Goal: Task Accomplishment & Management: Manage account settings

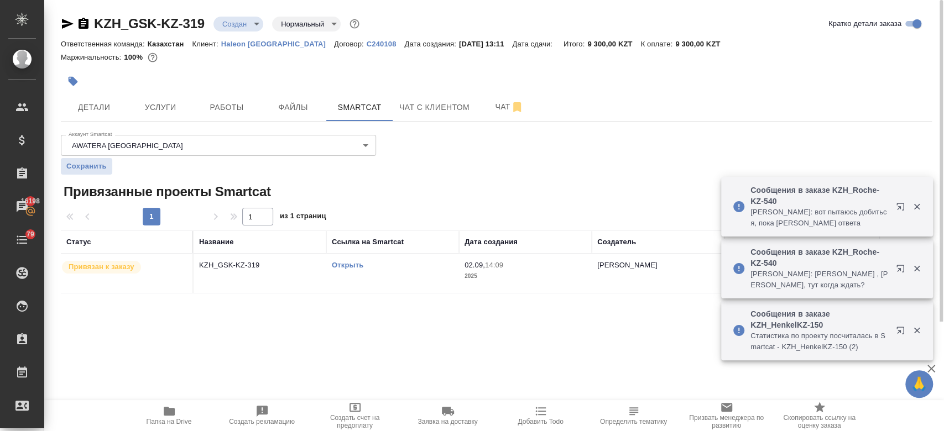
click at [334, 267] on link "Открыть" at bounding box center [348, 265] width 32 height 8
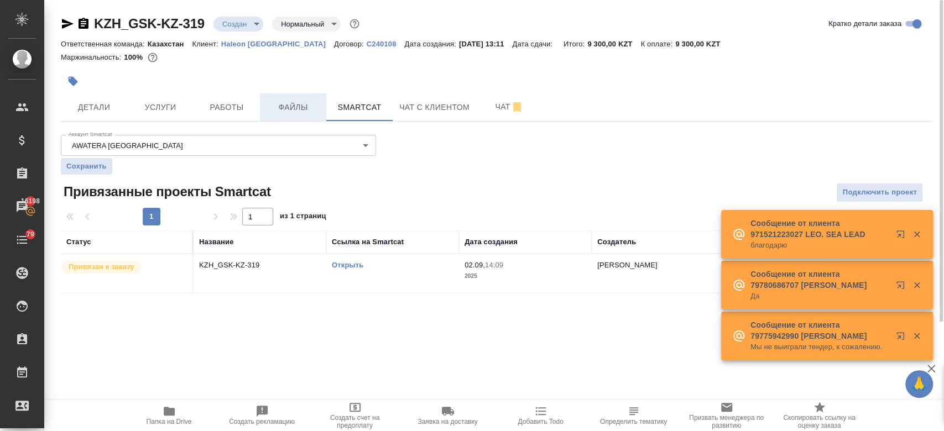
click at [280, 106] on span "Файлы" at bounding box center [292, 108] width 53 height 14
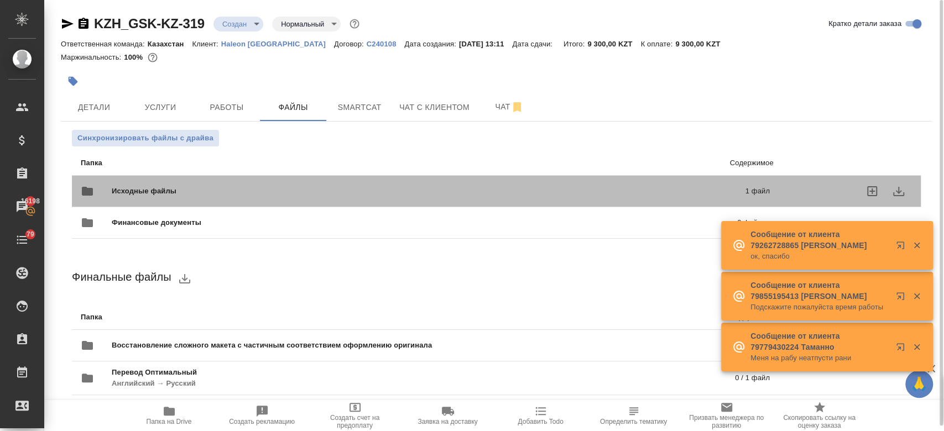
click at [247, 186] on span "Исходные файлы" at bounding box center [286, 191] width 349 height 11
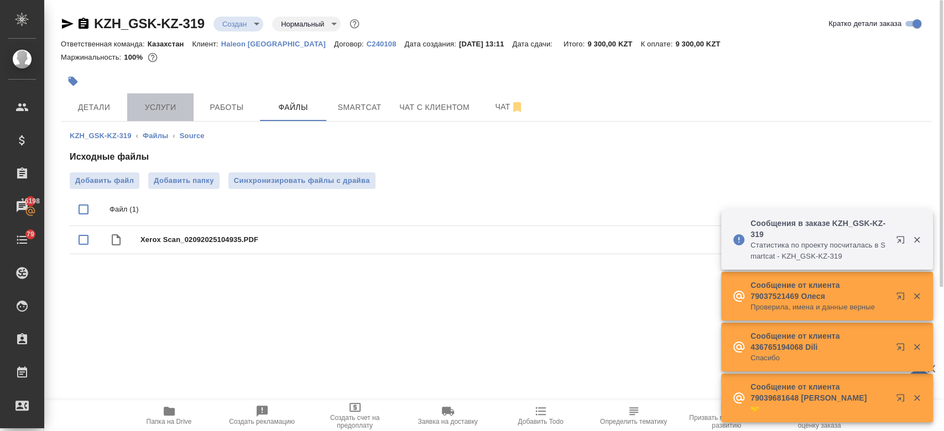
click at [150, 107] on span "Услуги" at bounding box center [160, 108] width 53 height 14
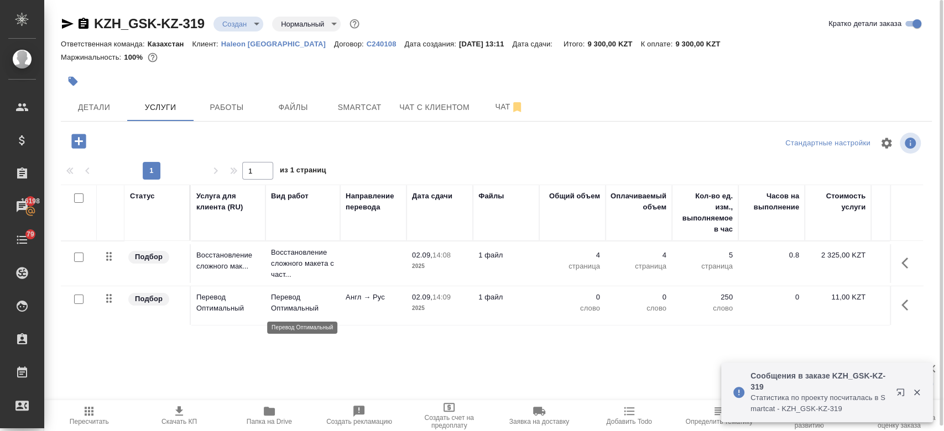
click at [285, 294] on p "Перевод Оптимальный" at bounding box center [303, 303] width 64 height 22
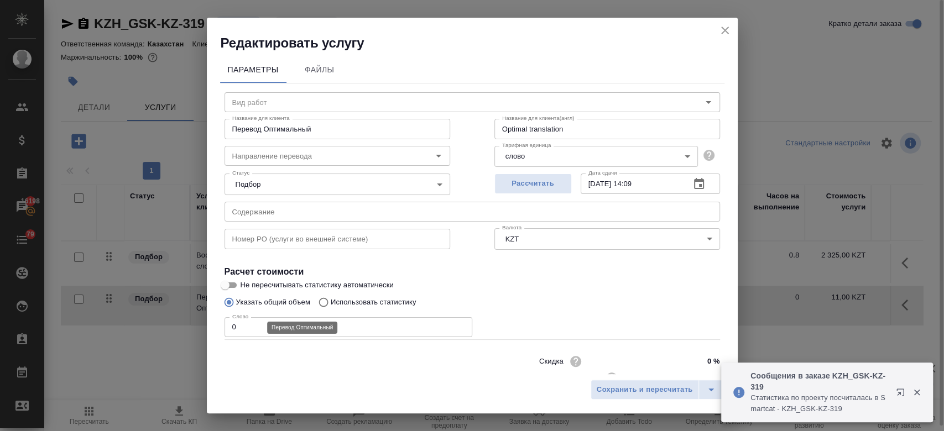
type input "Перевод Оптимальный"
type input "англ-рус"
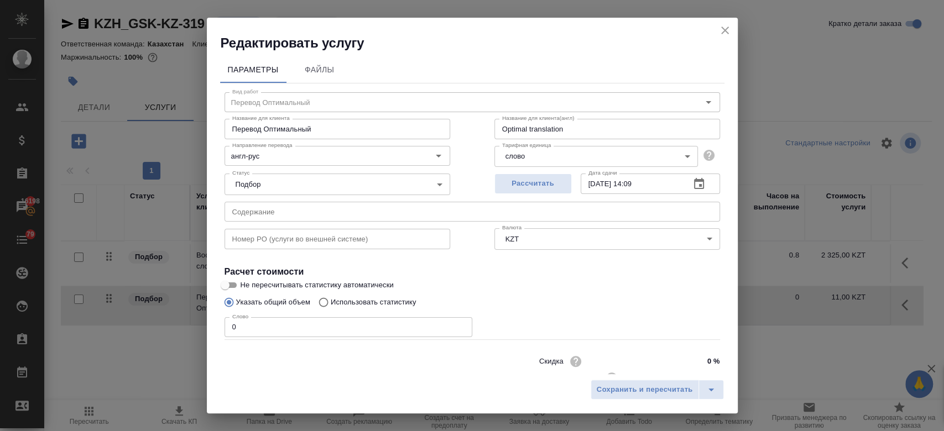
click at [353, 306] on p "Использовать статистику" at bounding box center [374, 302] width 86 height 11
click at [331, 306] on input "Использовать статистику" at bounding box center [322, 302] width 18 height 21
radio input "true"
radio input "false"
click at [700, 355] on icon at bounding box center [706, 353] width 13 height 13
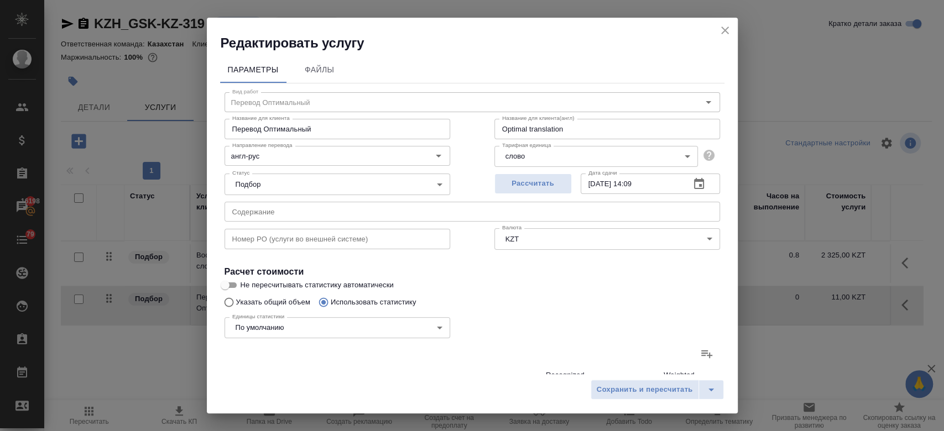
click at [0, 0] on input "file" at bounding box center [0, 0] width 0 height 0
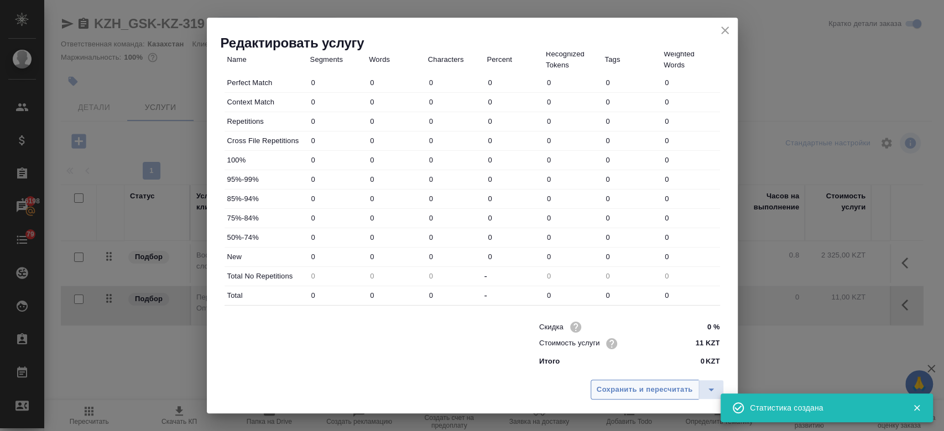
type input "16"
type input "27"
type input "164"
type input "8"
type input "11"
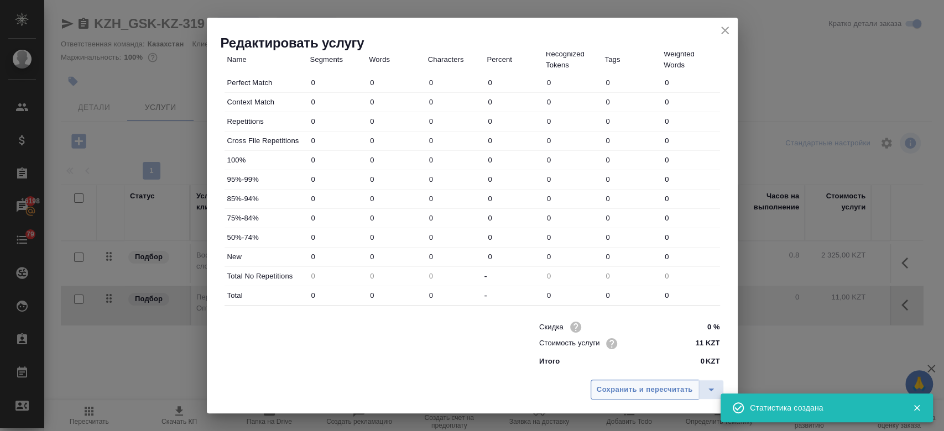
type input "77"
type input "21"
type input "31"
type input "186"
type input "6"
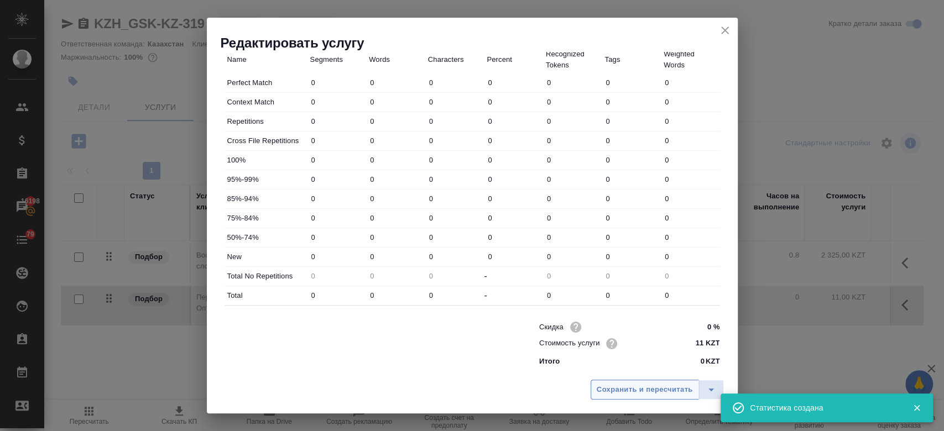
type input "7"
type input "42"
type input "200"
type input "745"
type input "5194"
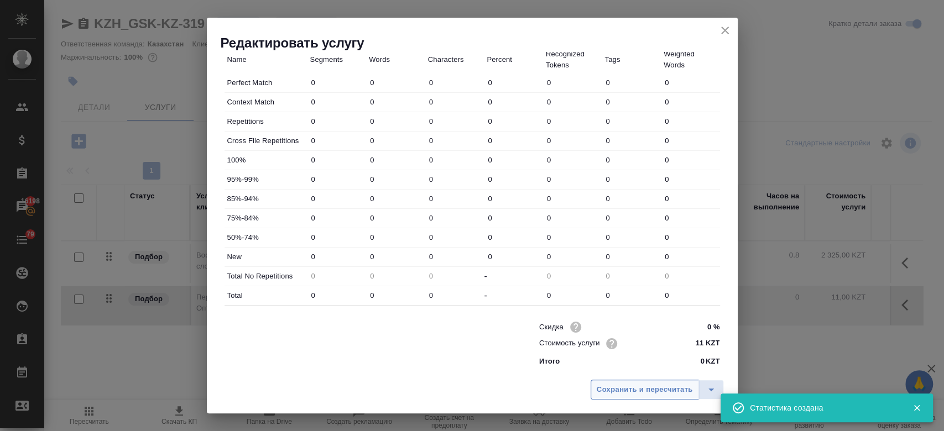
type input "243"
type input "810"
type input "5586"
type input "251"
type input "821"
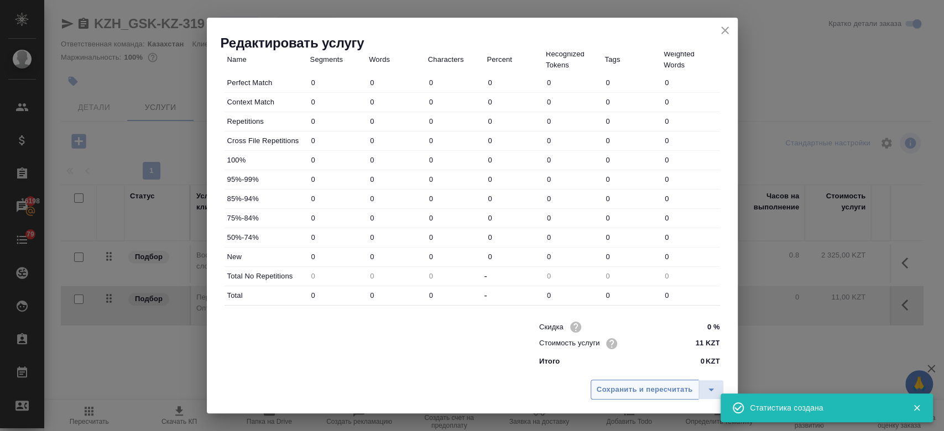
type input "5663"
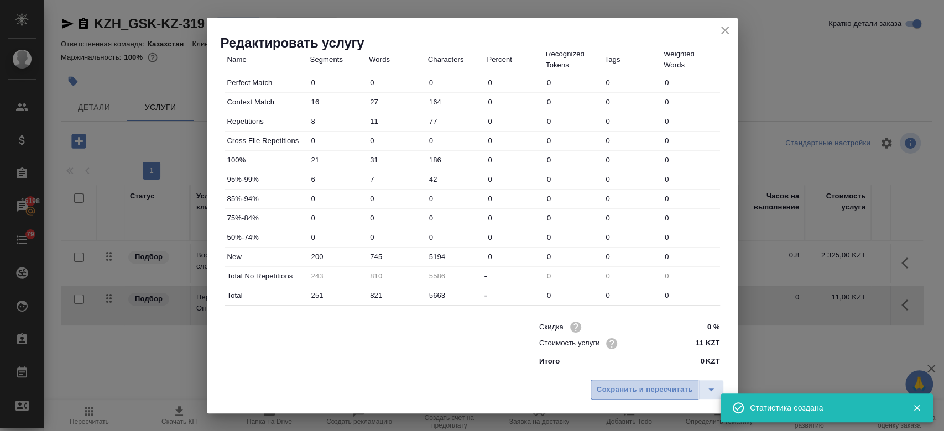
click at [624, 396] on button "Сохранить и пересчитать" at bounding box center [644, 390] width 108 height 20
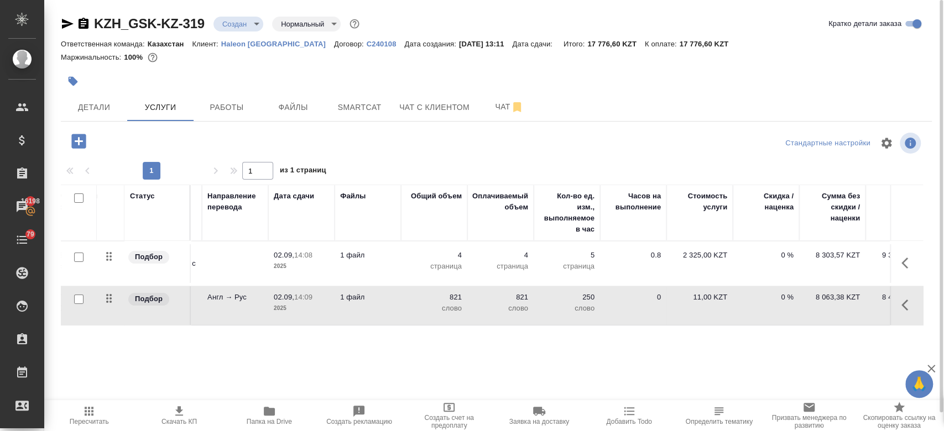
scroll to position [0, 180]
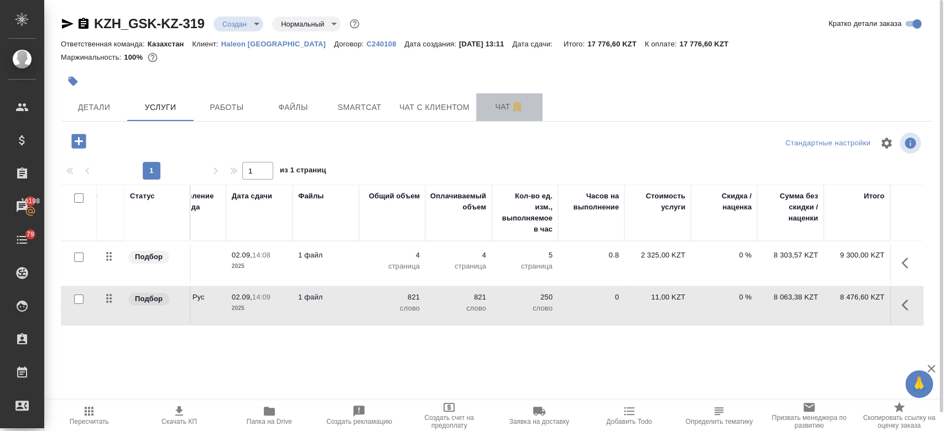
click at [500, 103] on span "Чат" at bounding box center [509, 107] width 53 height 14
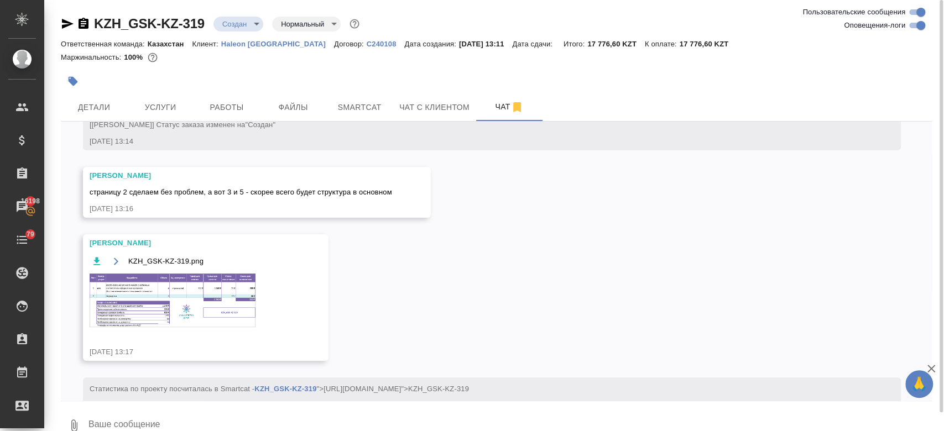
scroll to position [140, 0]
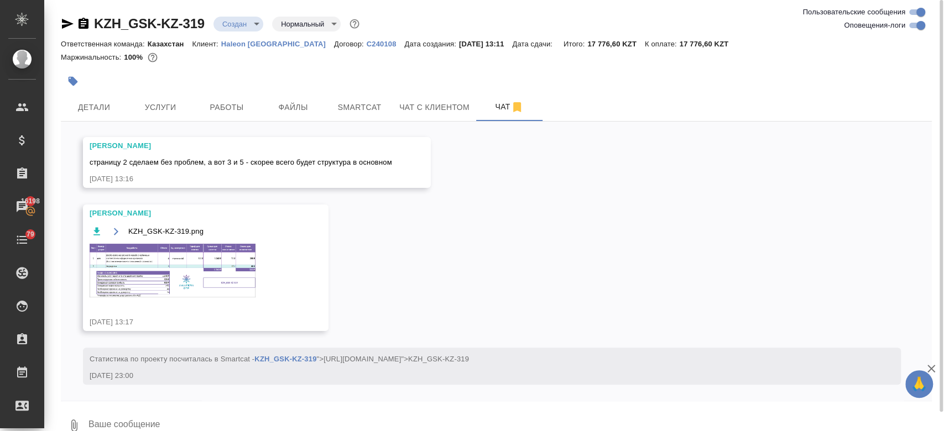
click at [192, 280] on img at bounding box center [173, 271] width 166 height 54
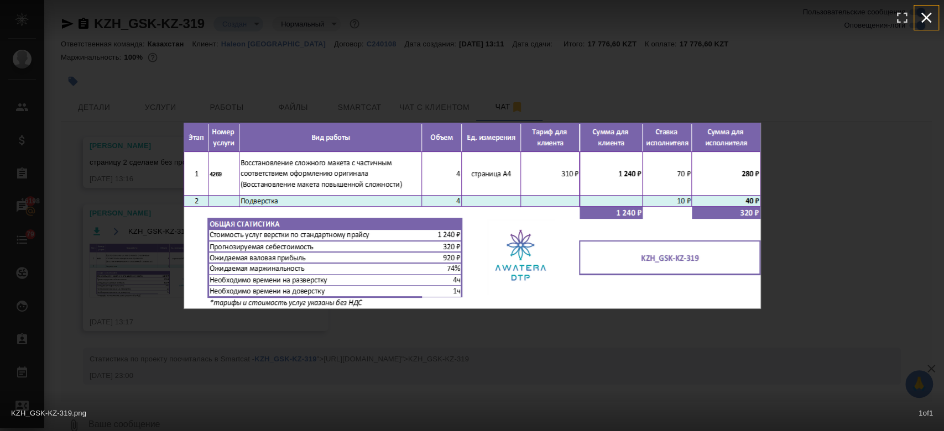
click at [929, 15] on icon "button" at bounding box center [926, 18] width 11 height 11
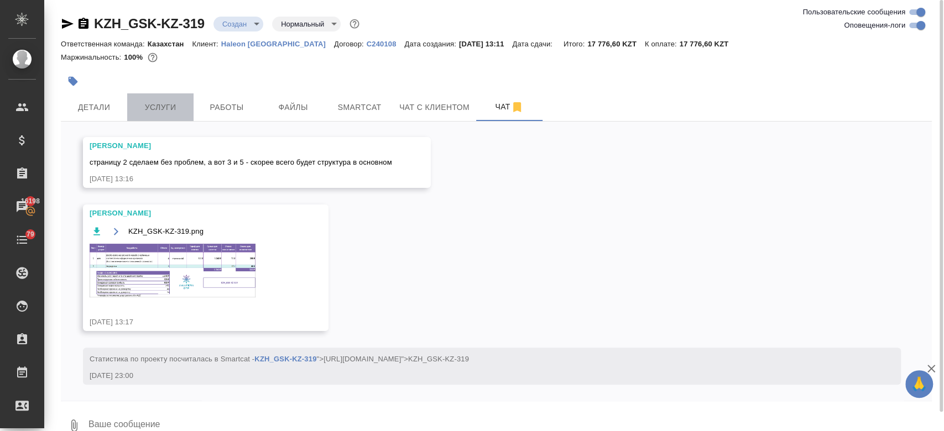
click at [142, 100] on button "Услуги" at bounding box center [160, 107] width 66 height 28
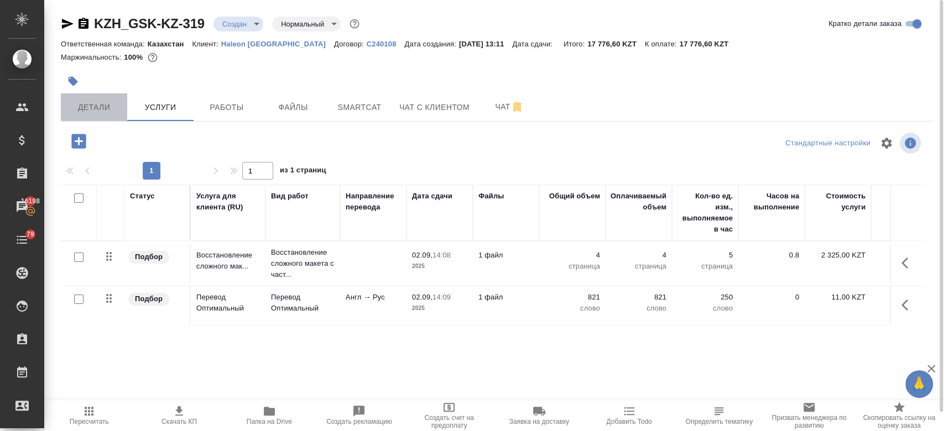
click at [100, 105] on span "Детали" at bounding box center [93, 108] width 53 height 14
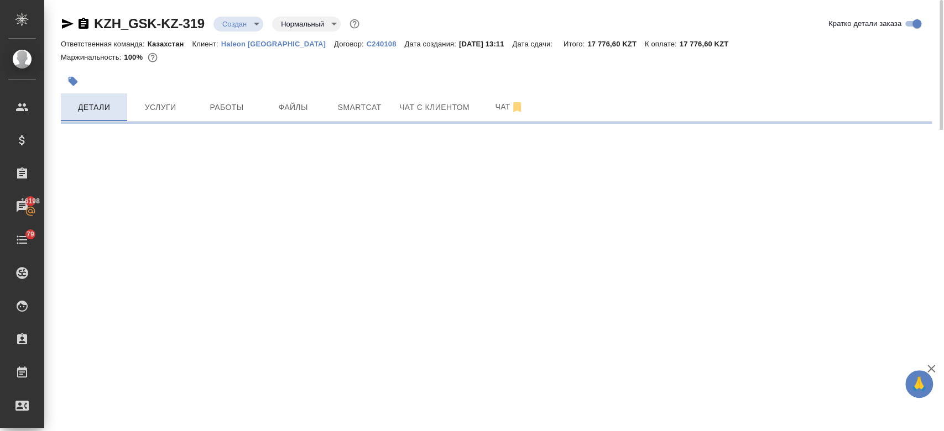
select select "RU"
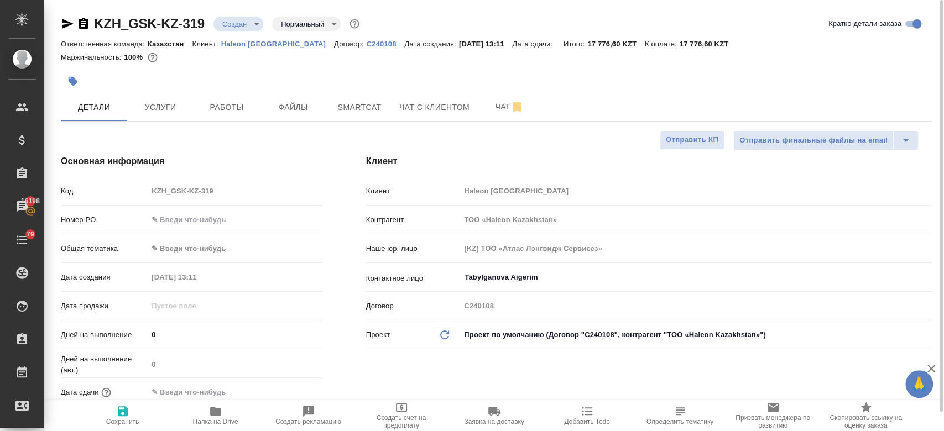
type textarea "x"
type input "Журавлев Денис"
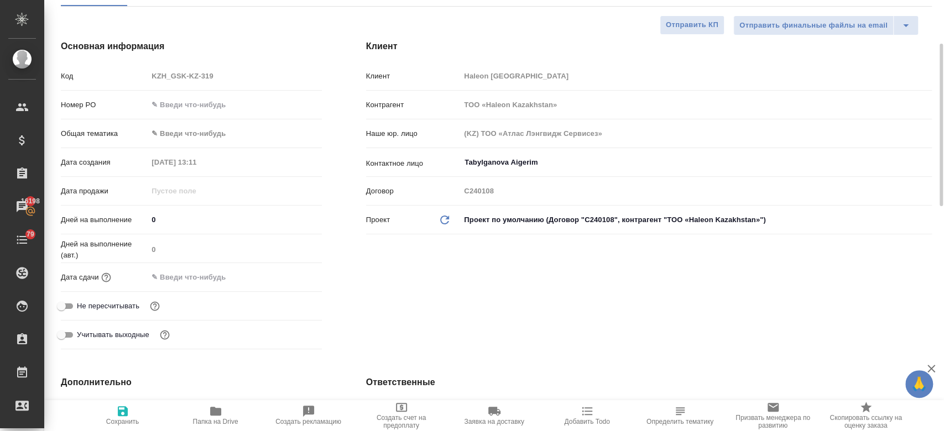
scroll to position [116, 0]
click at [188, 273] on input "text" at bounding box center [196, 277] width 97 height 16
click at [290, 276] on icon "button" at bounding box center [290, 275] width 10 height 11
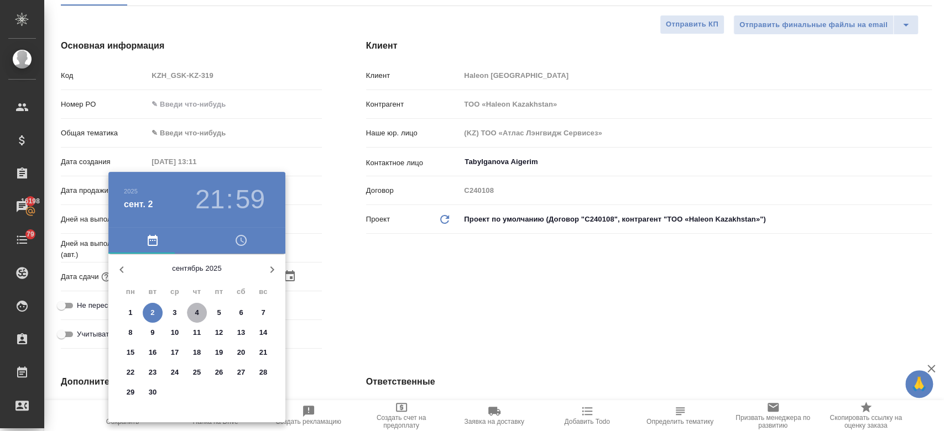
click at [196, 316] on p "4" at bounding box center [197, 312] width 4 height 11
type input "04.09.2025 21:59"
type textarea "x"
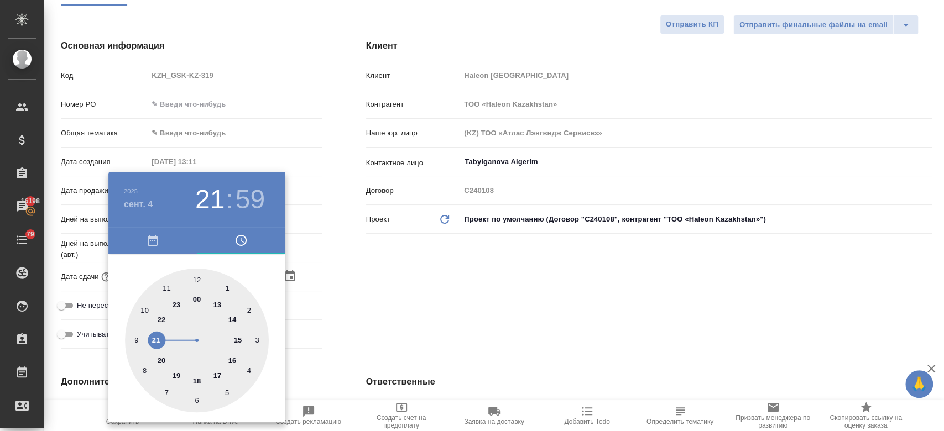
click at [166, 290] on div at bounding box center [197, 341] width 144 height 144
type input "04.09.2025 11:59"
type textarea "x"
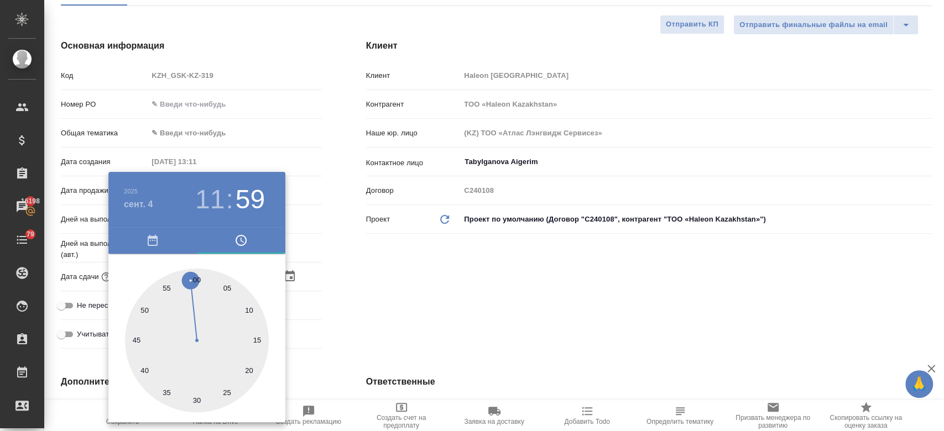
click at [196, 280] on div at bounding box center [197, 341] width 144 height 144
type input "04.09.2025 11:00"
type textarea "x"
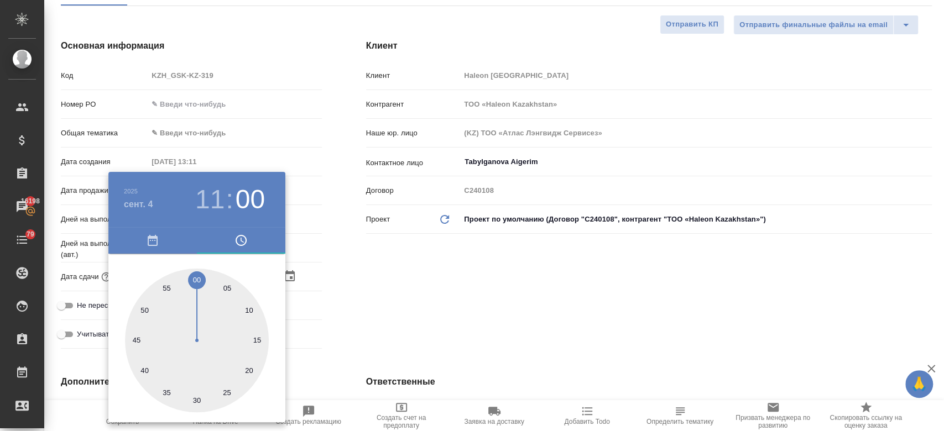
click at [373, 296] on div at bounding box center [472, 215] width 944 height 431
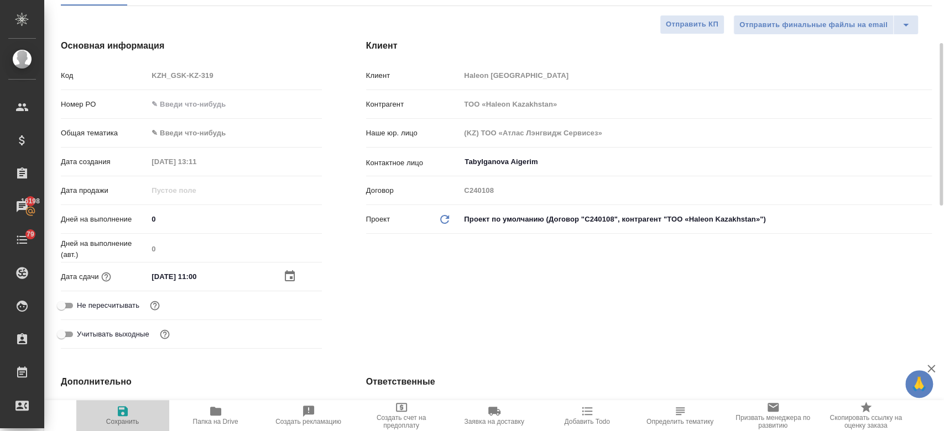
click at [119, 416] on icon "button" at bounding box center [123, 411] width 10 height 10
type textarea "x"
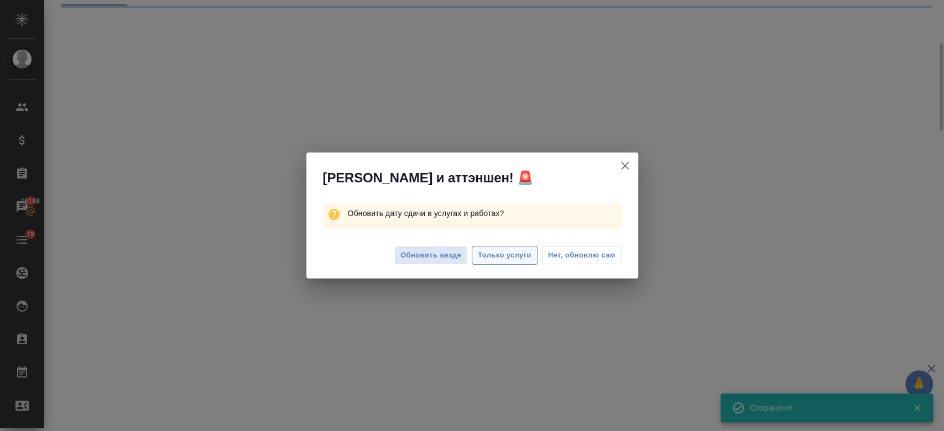
select select "RU"
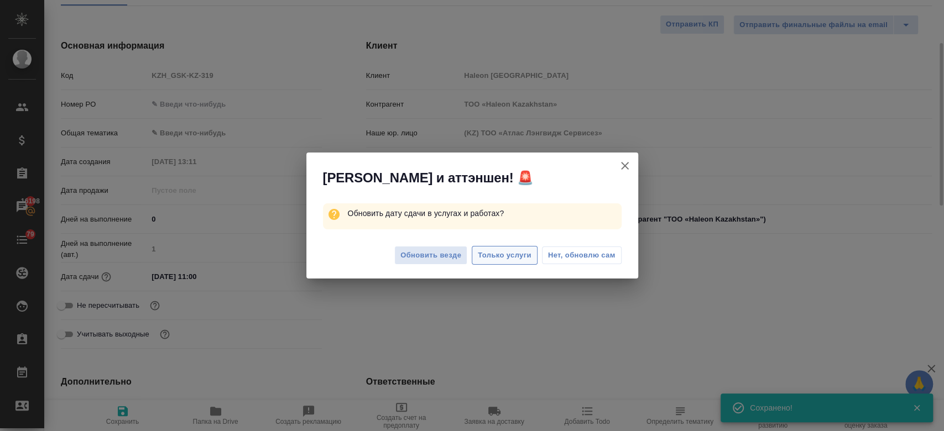
click at [484, 258] on span "Только услуги" at bounding box center [505, 255] width 54 height 13
type textarea "x"
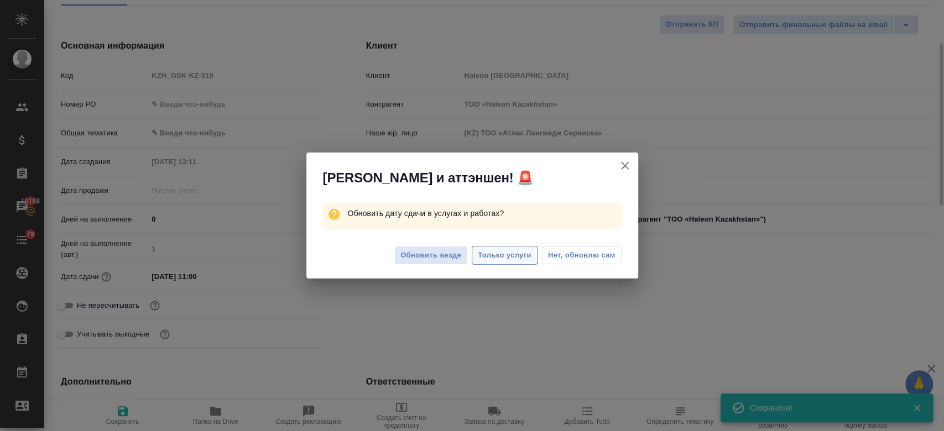
type textarea "x"
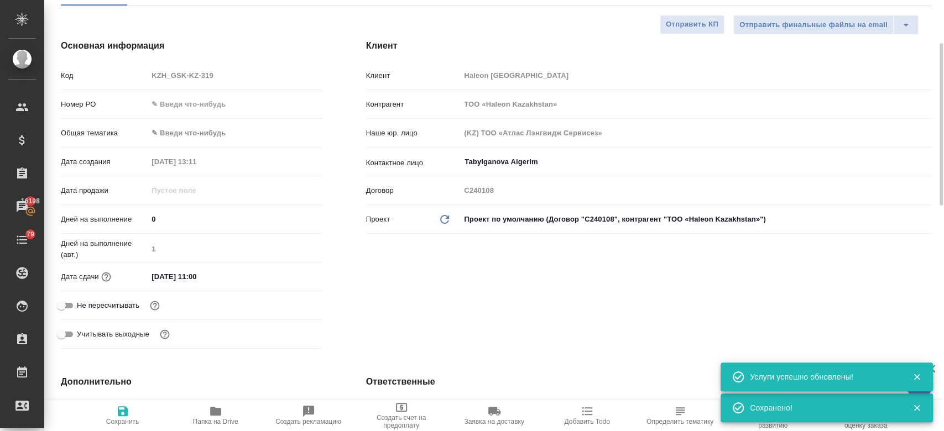
scroll to position [0, 0]
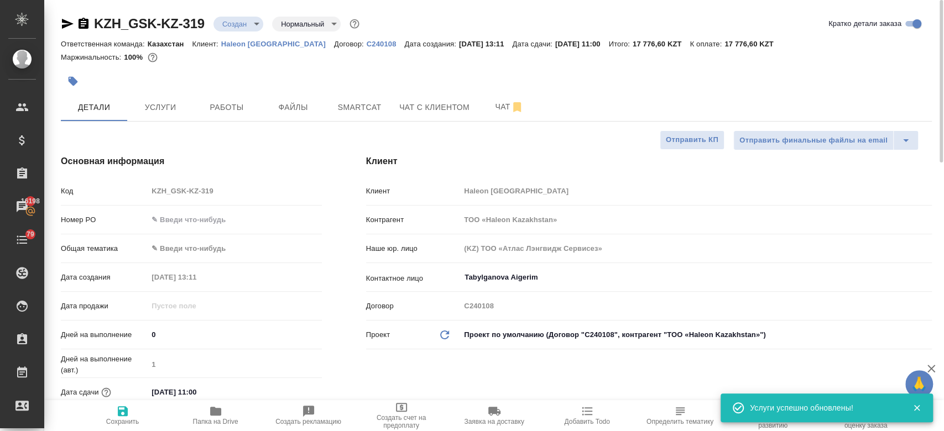
click at [224, 79] on div at bounding box center [351, 81] width 580 height 24
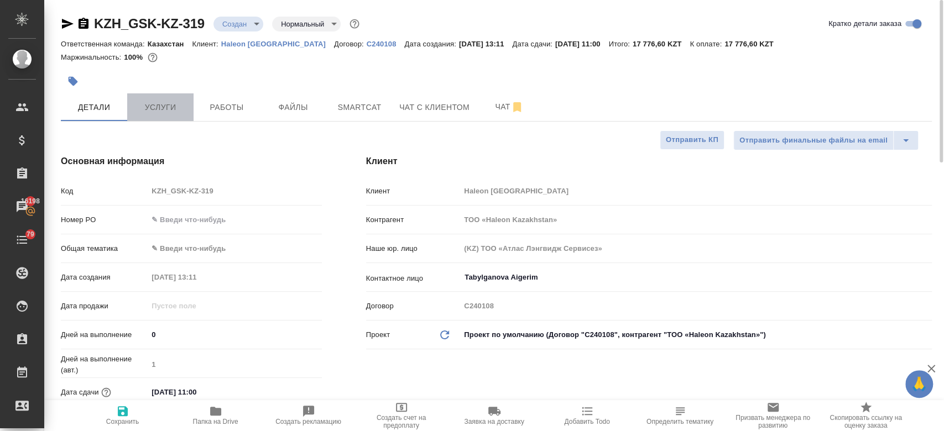
click at [159, 118] on button "Услуги" at bounding box center [160, 107] width 66 height 28
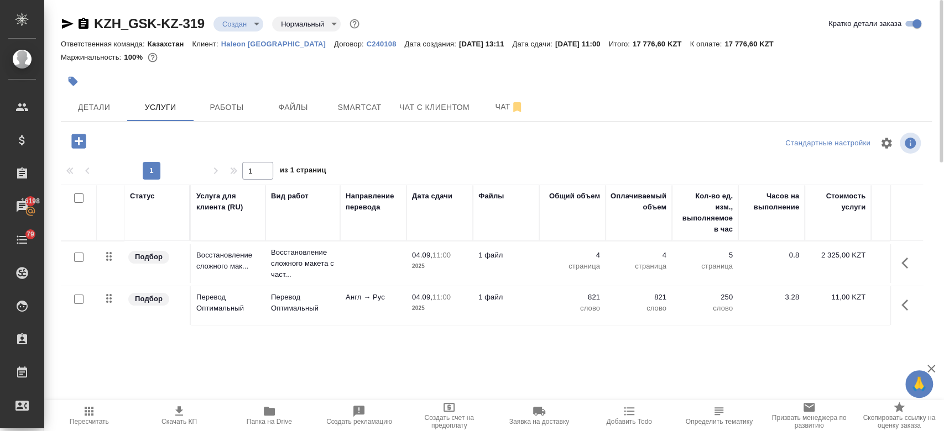
click at [215, 62] on div "Маржинальность: 100%" at bounding box center [496, 57] width 871 height 14
click at [578, 84] on div at bounding box center [351, 81] width 580 height 24
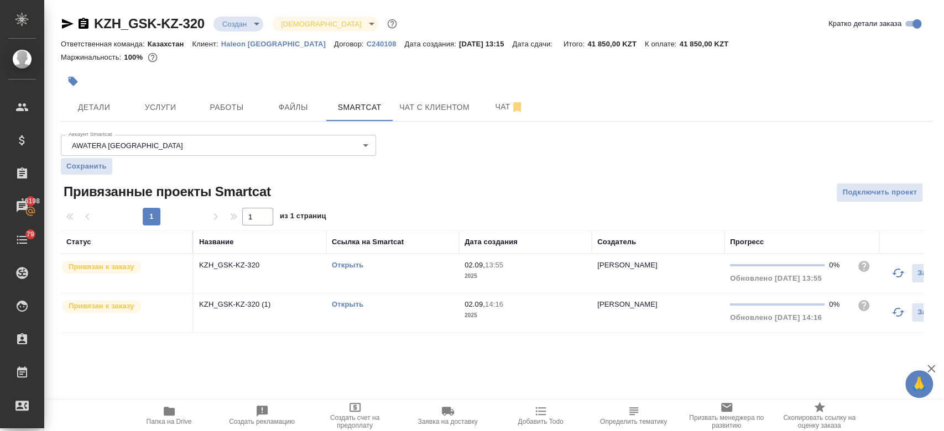
click at [345, 268] on link "Открыть" at bounding box center [348, 265] width 32 height 8
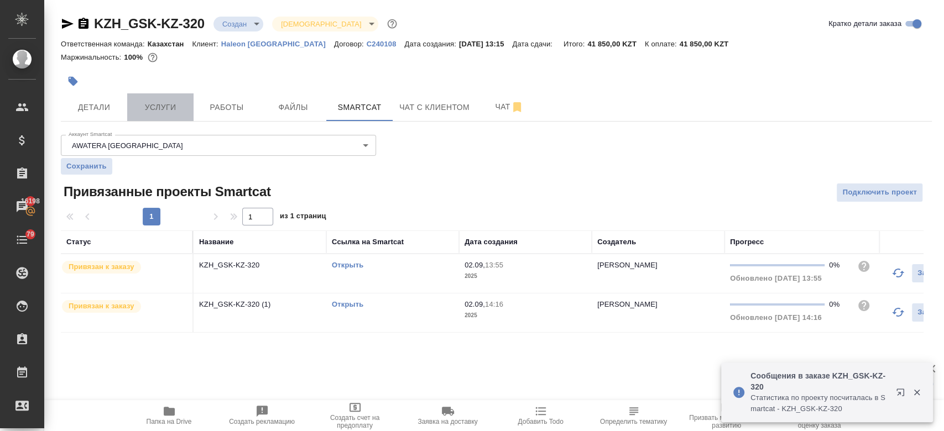
click at [171, 98] on button "Услуги" at bounding box center [160, 107] width 66 height 28
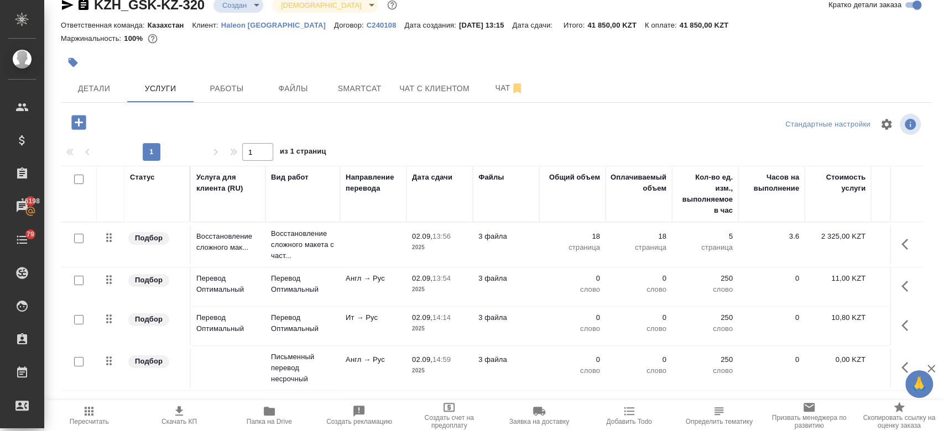
scroll to position [0, 191]
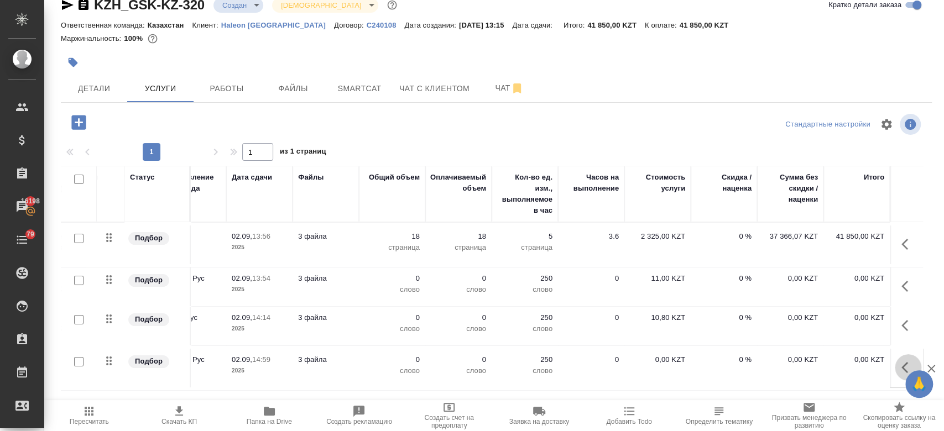
click at [901, 368] on icon "button" at bounding box center [907, 367] width 13 height 13
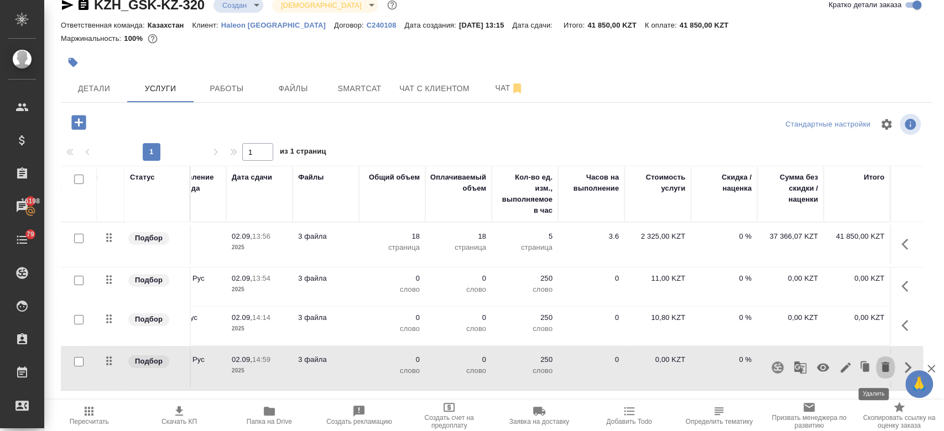
click at [878, 361] on icon "button" at bounding box center [884, 366] width 13 height 13
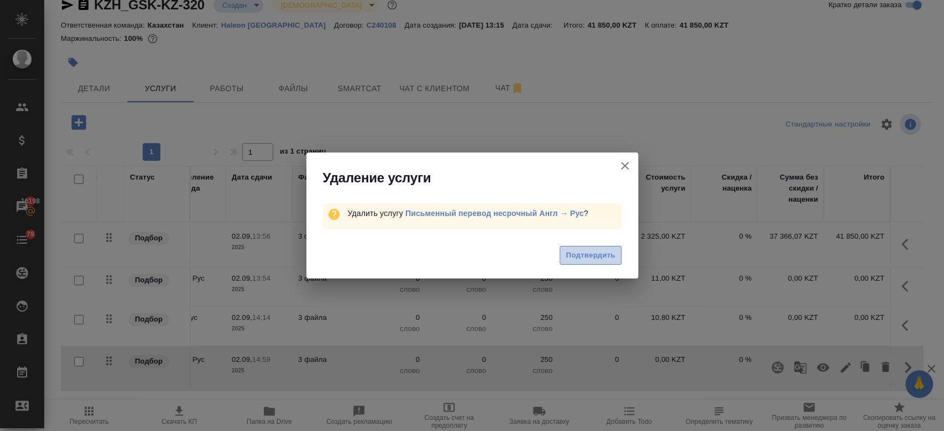
click at [595, 263] on button "Подтвердить" at bounding box center [589, 255] width 61 height 19
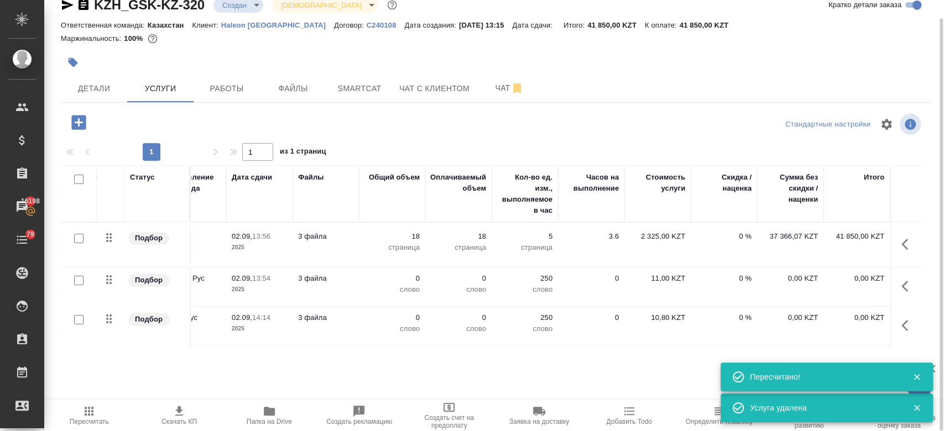
scroll to position [0, 0]
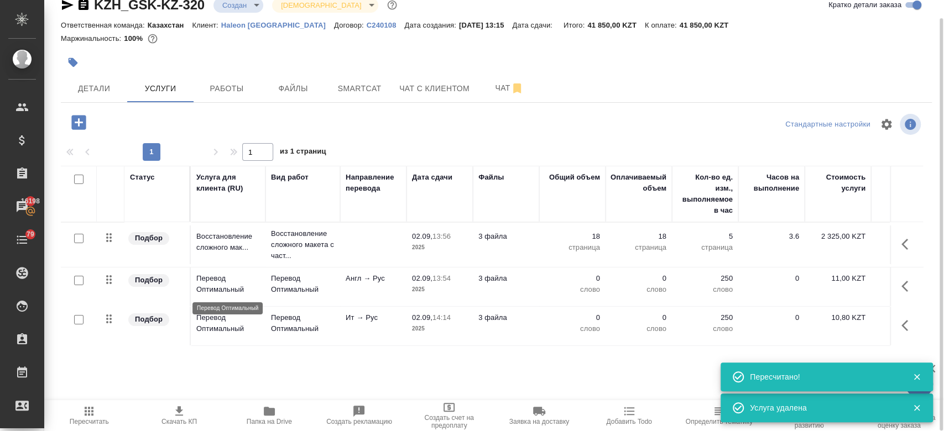
click at [255, 285] on p "Перевод Оптимальный" at bounding box center [228, 284] width 64 height 22
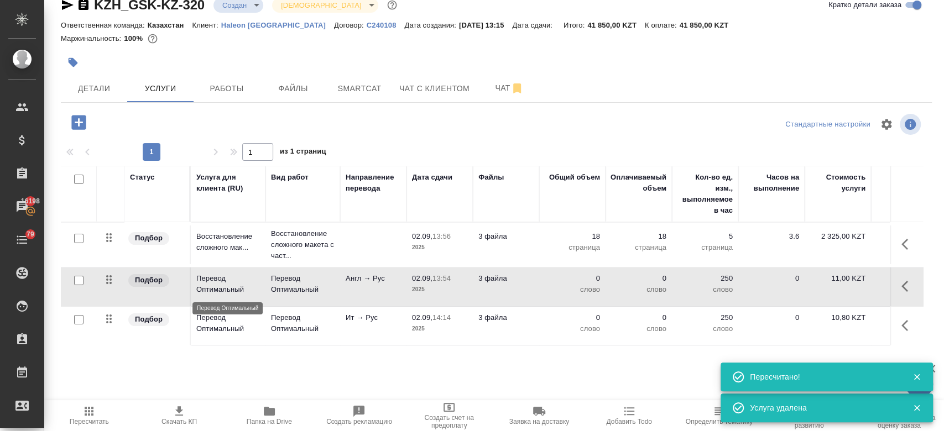
click at [255, 285] on p "Перевод Оптимальный" at bounding box center [228, 284] width 64 height 22
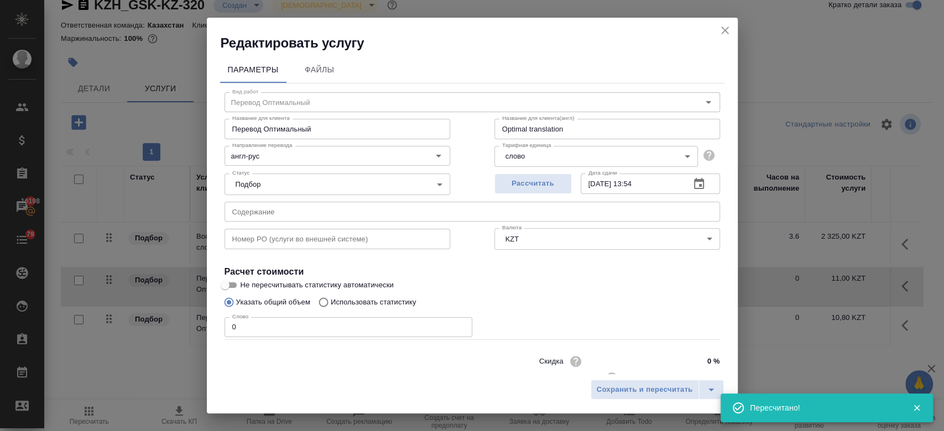
click at [358, 295] on label "Использовать статистику" at bounding box center [364, 302] width 103 height 21
click at [331, 295] on input "Использовать статистику" at bounding box center [322, 302] width 18 height 21
radio input "true"
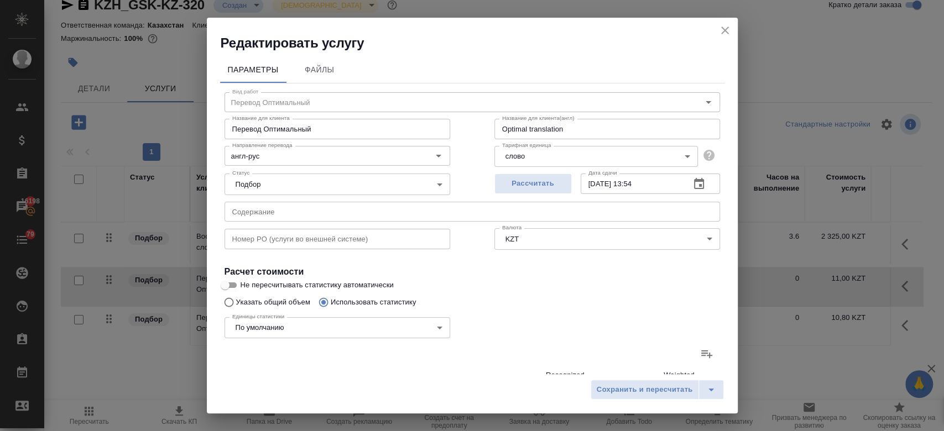
radio input "false"
click at [700, 358] on icon at bounding box center [706, 353] width 13 height 13
click at [0, 0] on input "file" at bounding box center [0, 0] width 0 height 0
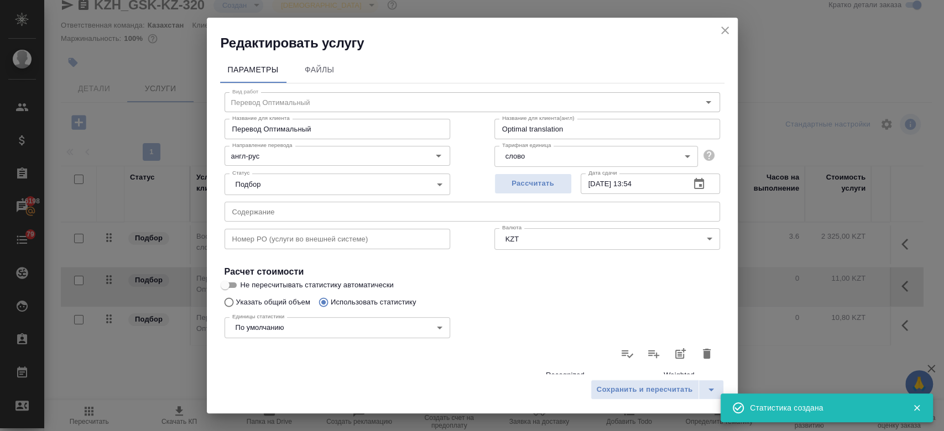
type input "13"
type input "33"
type input "190"
type input "2"
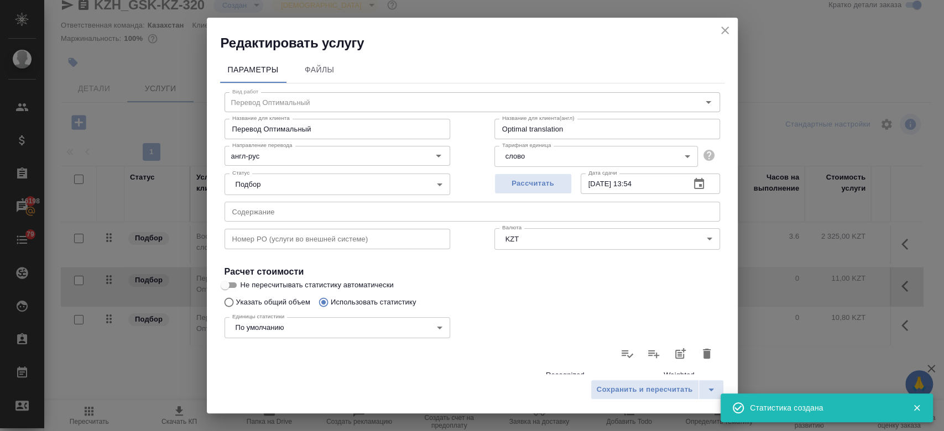
type input "22"
type input "2"
type input "13"
type input "2"
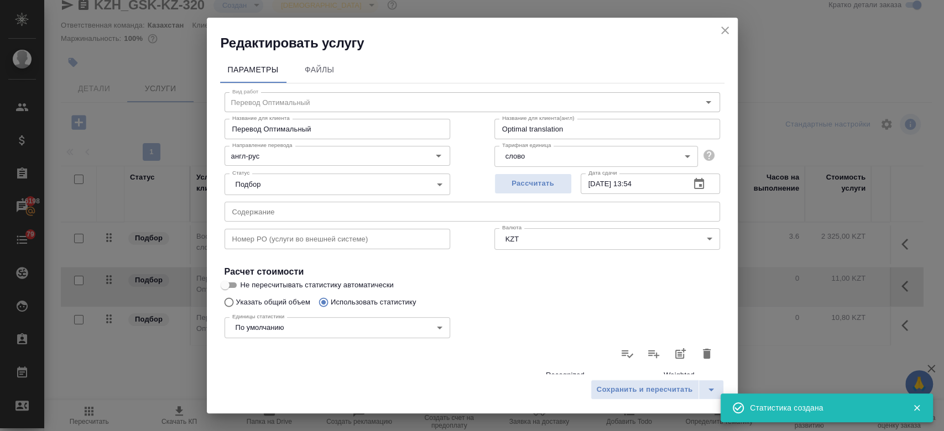
type input "2"
type input "28"
type input "107"
type input "468"
type input "2895"
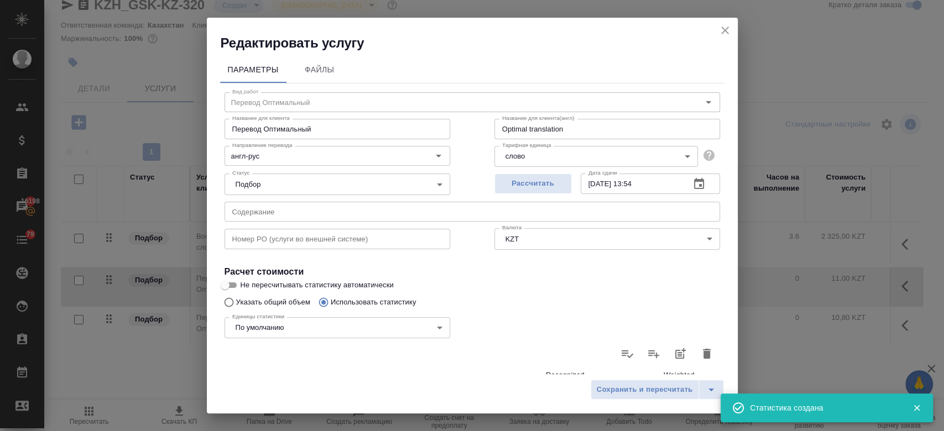
type input "113"
type input "474"
type input "2958"
type input "126"
type input "507"
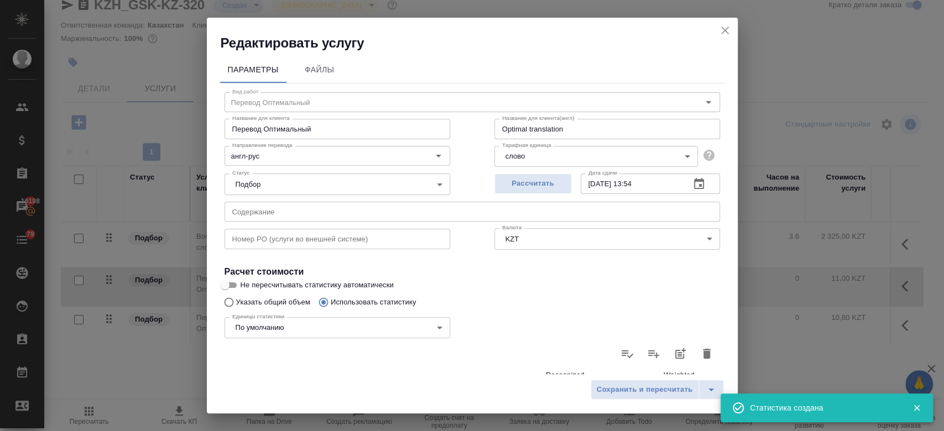
type input "3148"
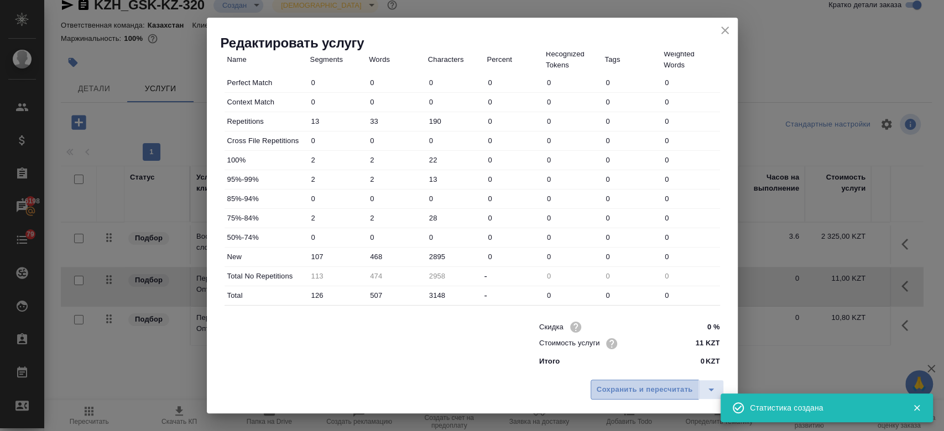
click at [627, 388] on span "Сохранить и пересчитать" at bounding box center [645, 390] width 96 height 13
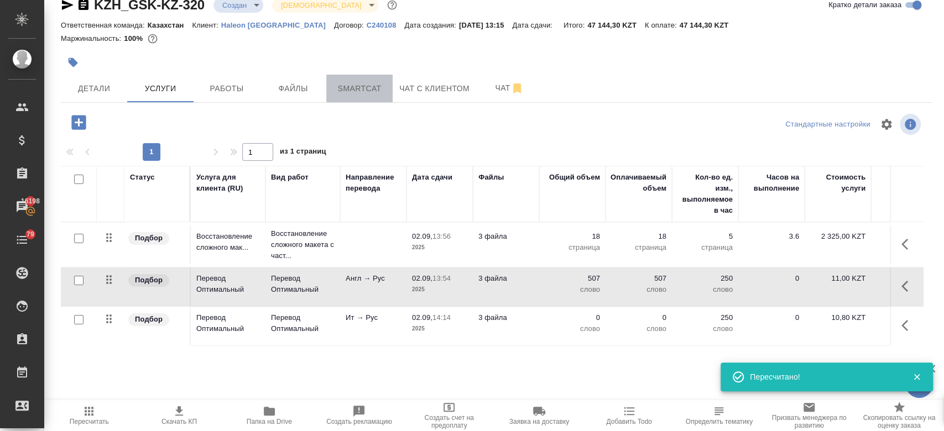
click at [341, 88] on span "Smartcat" at bounding box center [359, 89] width 53 height 14
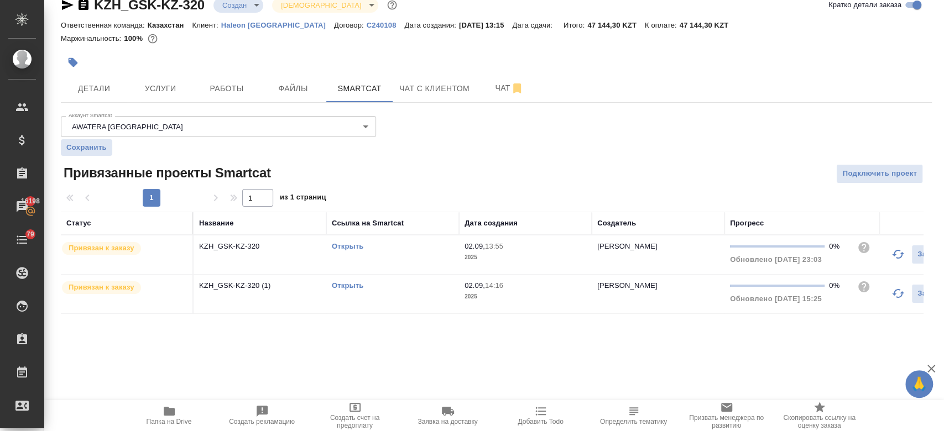
click at [355, 286] on link "Открыть" at bounding box center [348, 285] width 32 height 8
click at [164, 85] on span "Услуги" at bounding box center [160, 89] width 53 height 14
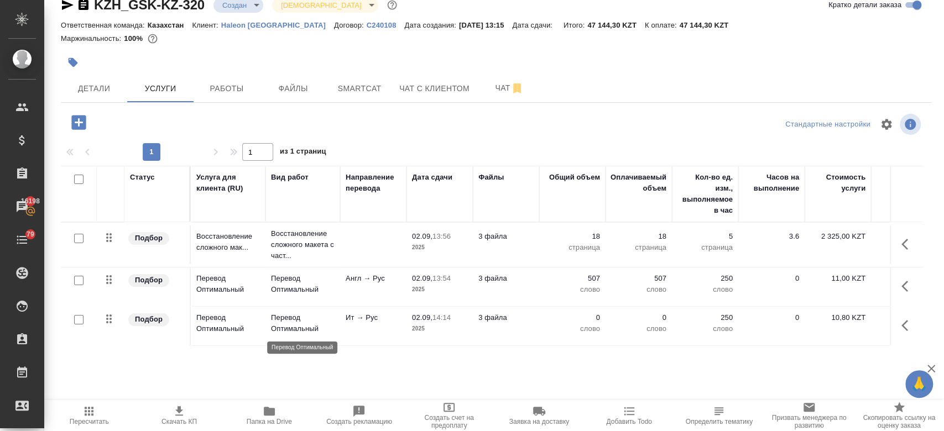
click at [325, 329] on p "Перевод Оптимальный" at bounding box center [303, 323] width 64 height 22
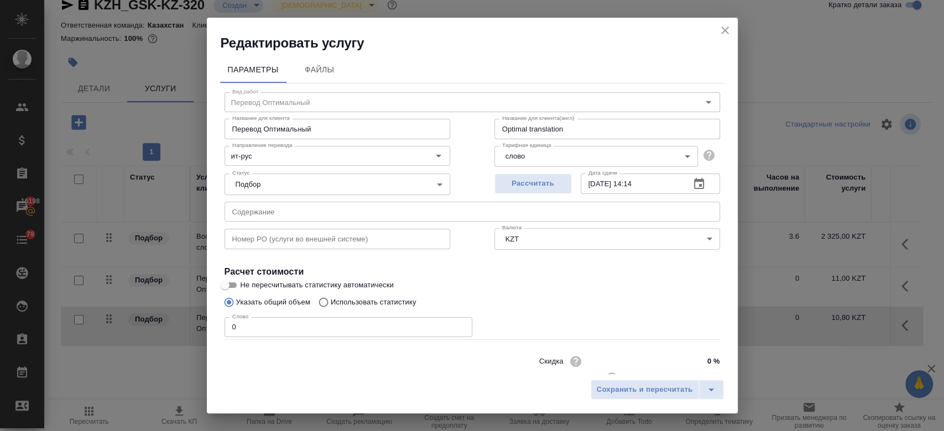
click at [380, 300] on p "Использовать статистику" at bounding box center [374, 302] width 86 height 11
click at [331, 300] on input "Использовать статистику" at bounding box center [322, 302] width 18 height 21
radio input "true"
radio input "false"
click at [700, 349] on icon at bounding box center [706, 353] width 13 height 13
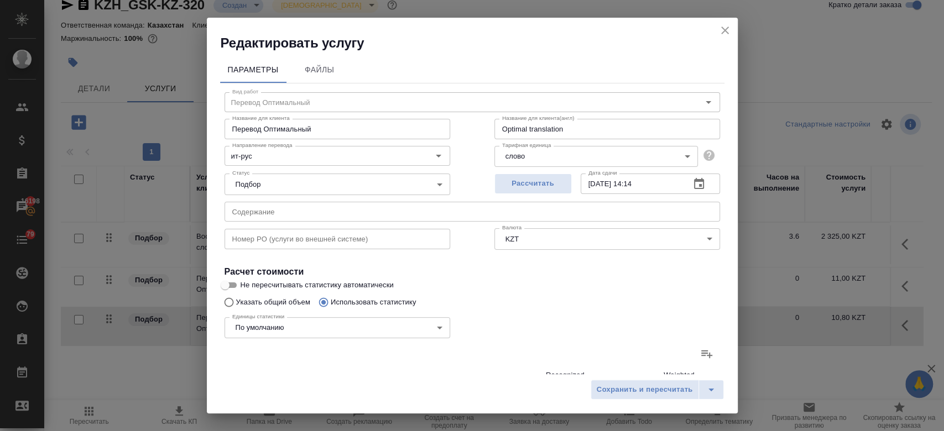
click at [0, 0] on input "file" at bounding box center [0, 0] width 0 height 0
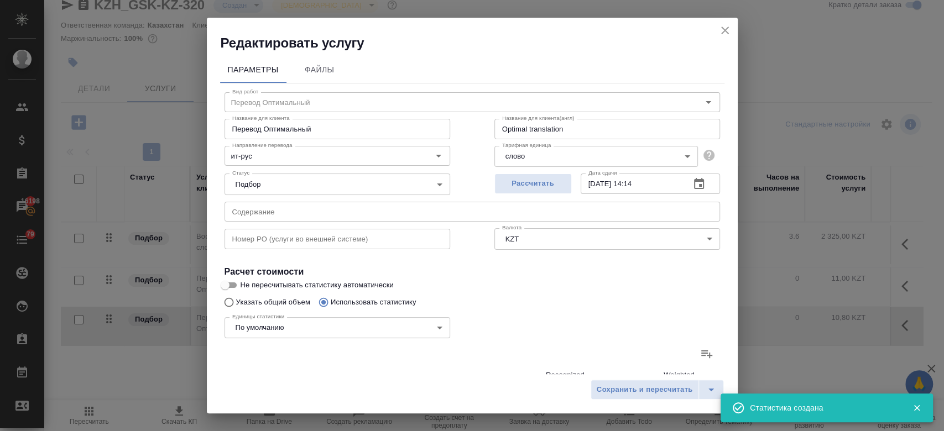
scroll to position [321, 0]
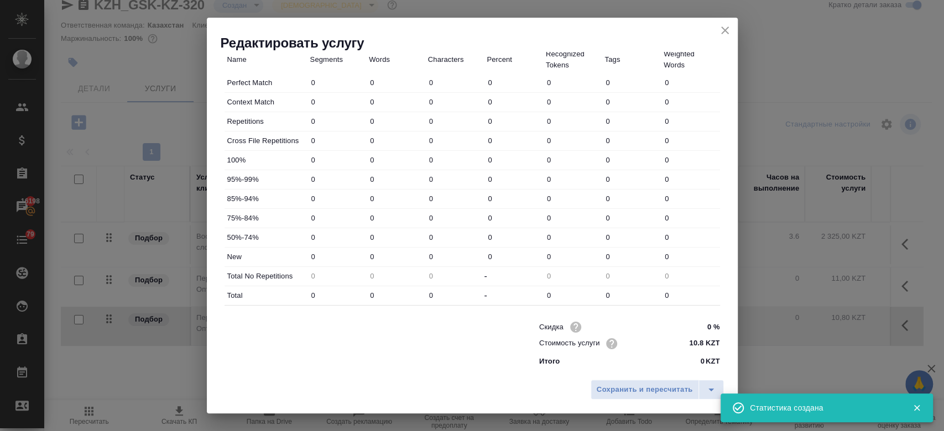
type input "125"
type input "340"
type input "2011"
type input "19"
type input "43"
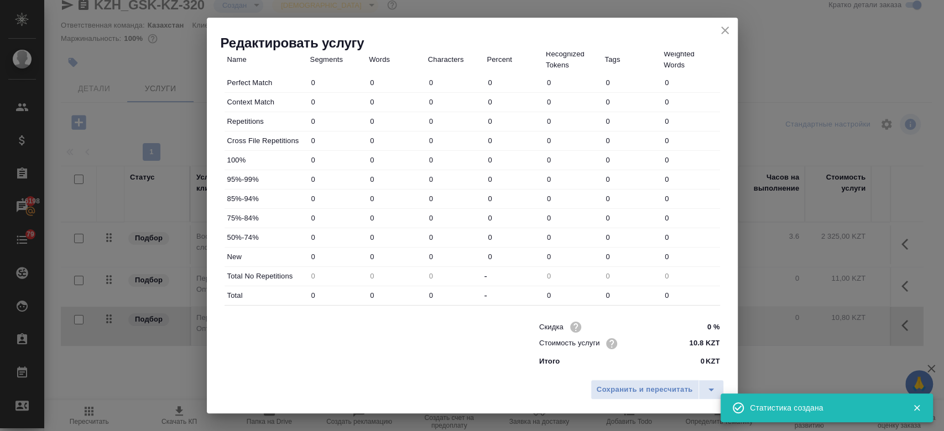
type input "273"
type input "26"
type input "30"
type input "141"
type input "7"
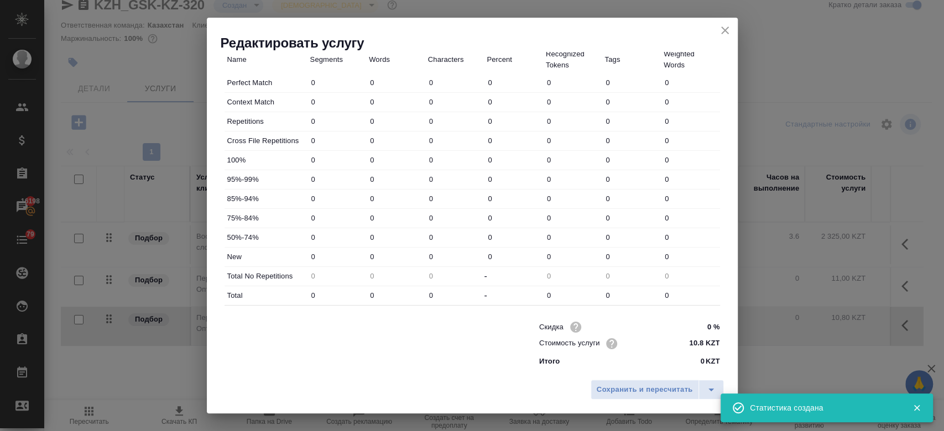
type input "7"
type input "30"
type input "1"
type input "2"
type input "20"
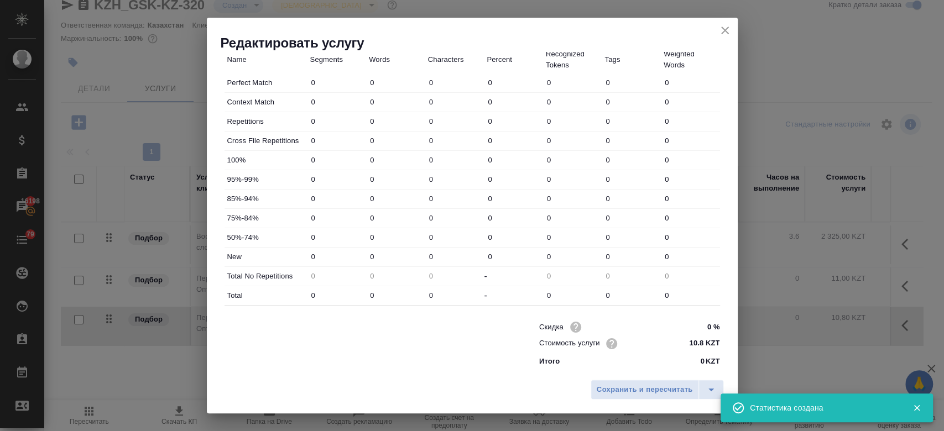
type input "10"
type input "63"
type input "421"
type input "371"
type input "3256"
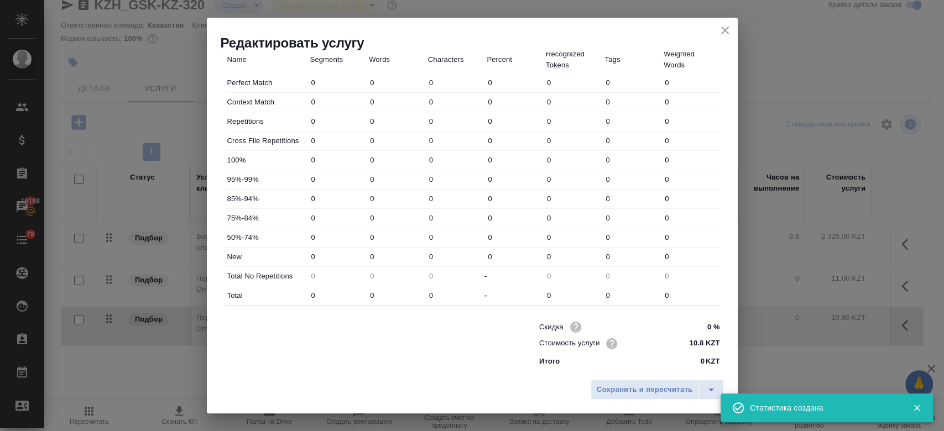
type input "20447"
type input "415"
type input "3358"
type input "21059"
type input "559"
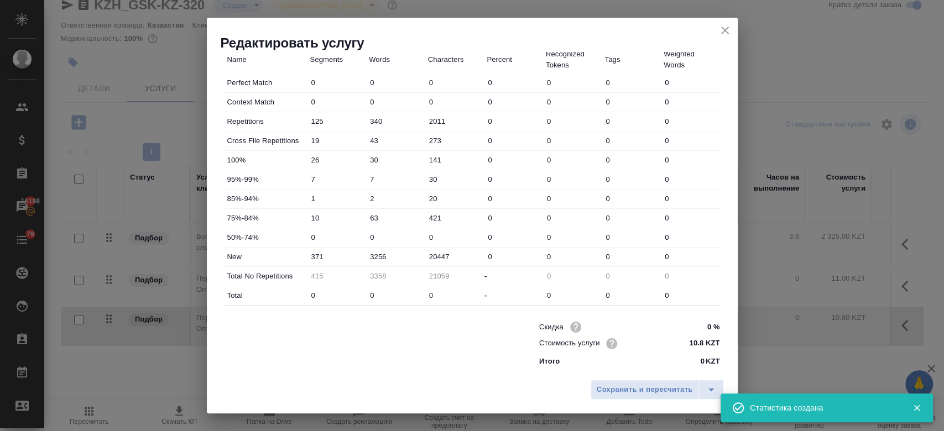
type input "3741"
type input "23343"
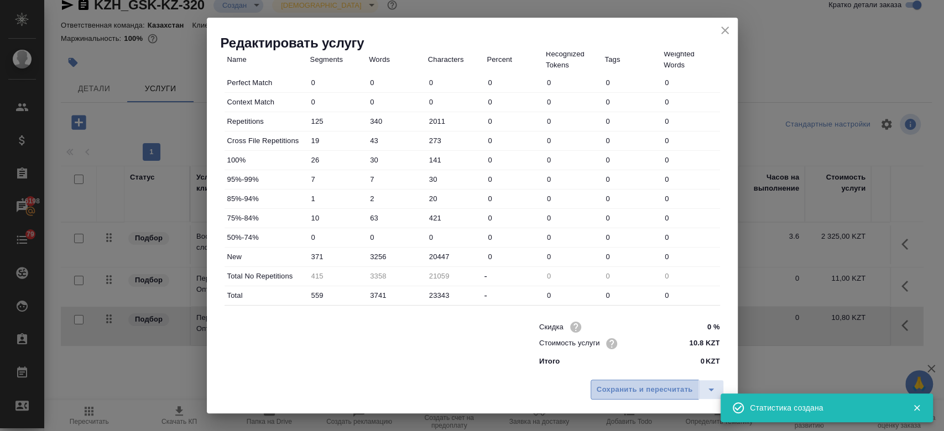
click at [609, 387] on span "Сохранить и пересчитать" at bounding box center [645, 390] width 96 height 13
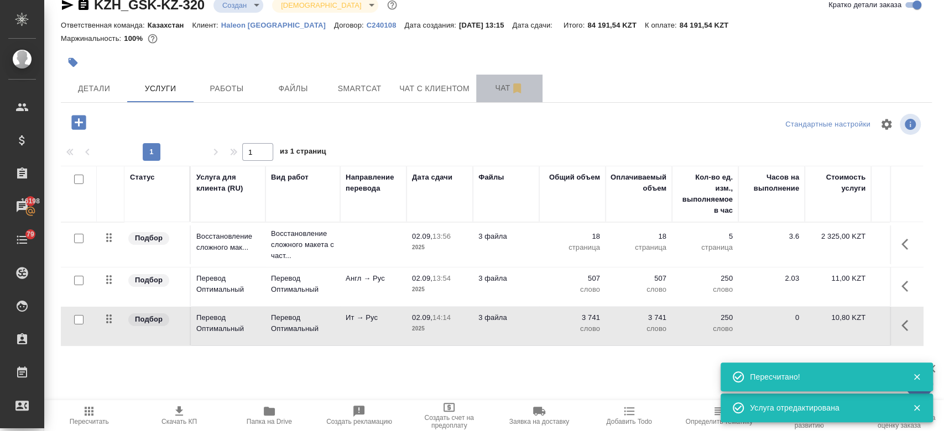
click at [499, 91] on span "Чат" at bounding box center [509, 88] width 53 height 14
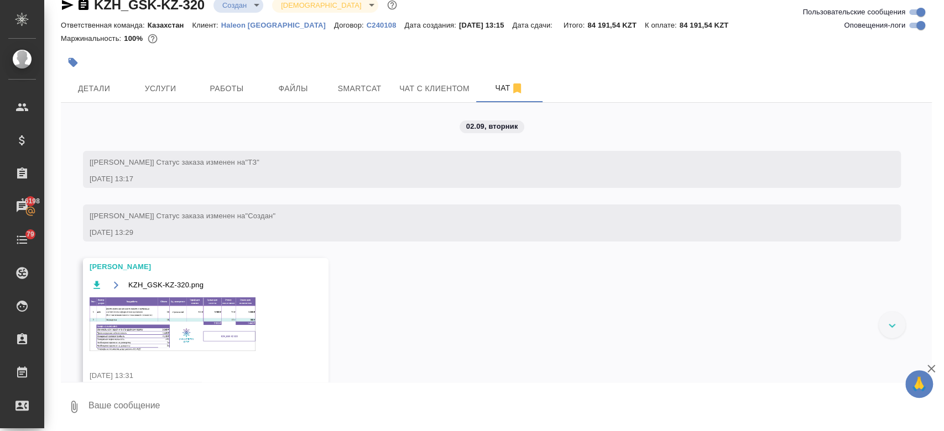
click at [195, 300] on img at bounding box center [173, 324] width 166 height 54
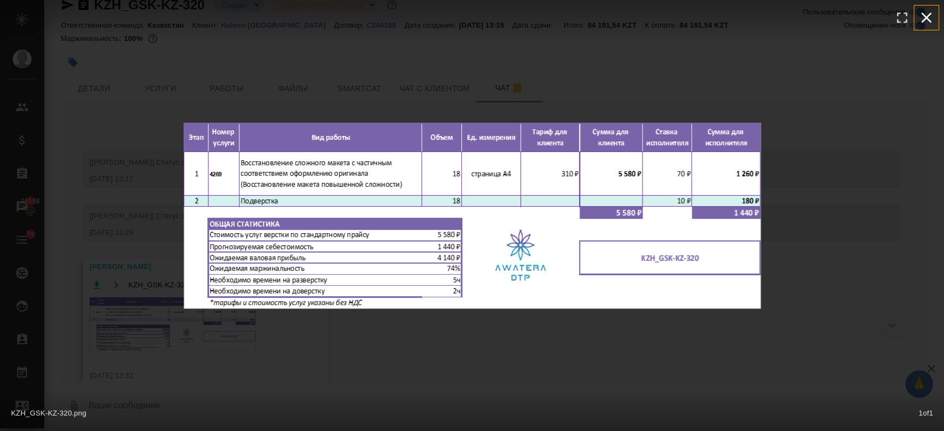
click at [932, 17] on icon "button" at bounding box center [926, 18] width 18 height 18
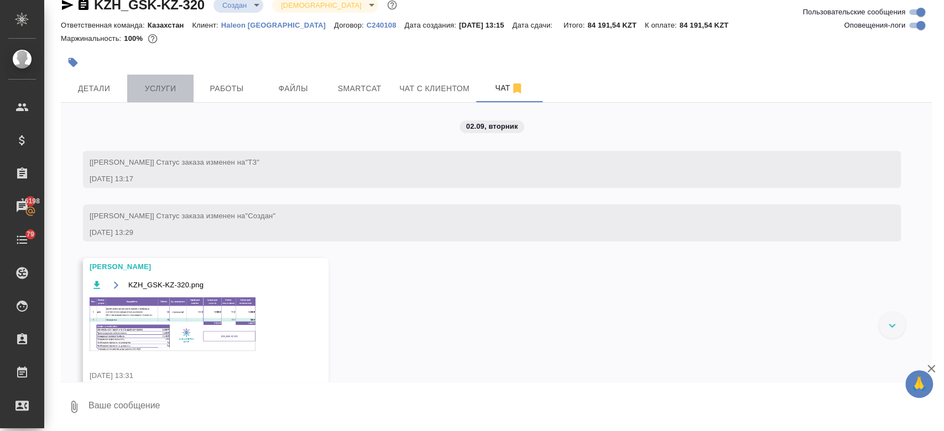
click at [148, 98] on button "Услуги" at bounding box center [160, 89] width 66 height 28
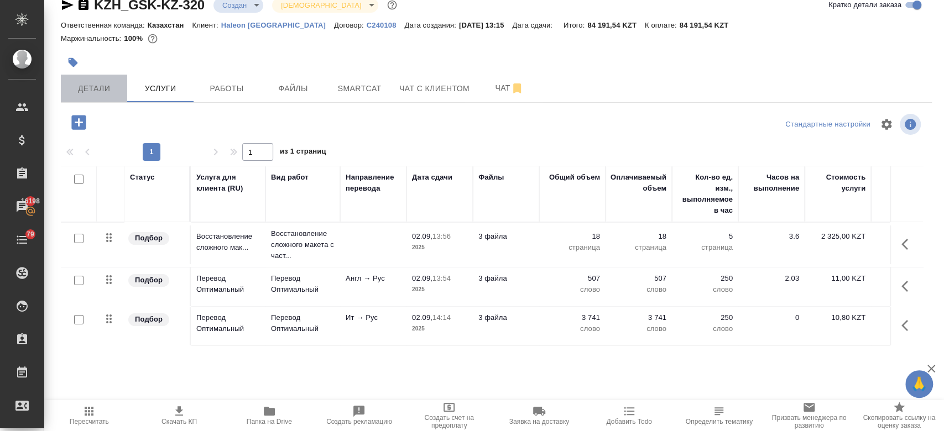
click at [102, 93] on span "Детали" at bounding box center [93, 89] width 53 height 14
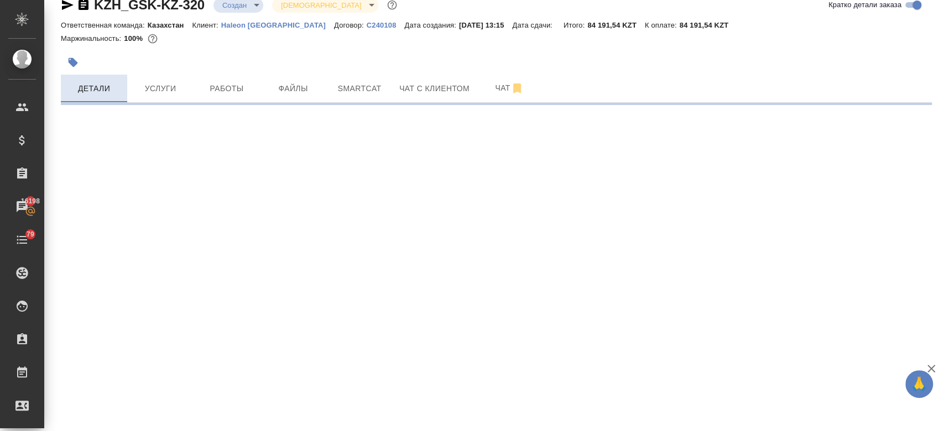
select select "RU"
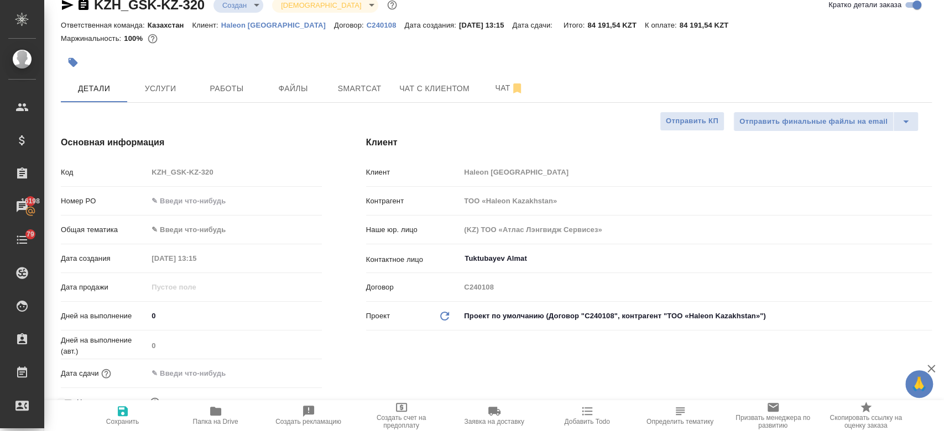
type textarea "x"
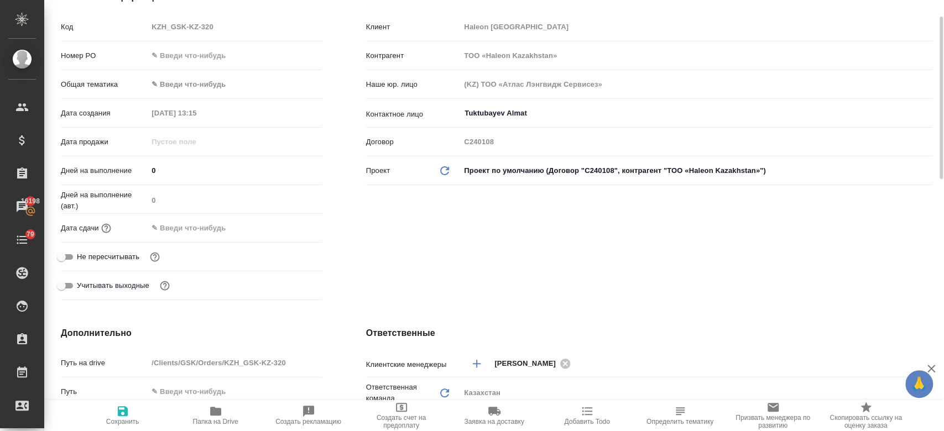
scroll to position [168, 0]
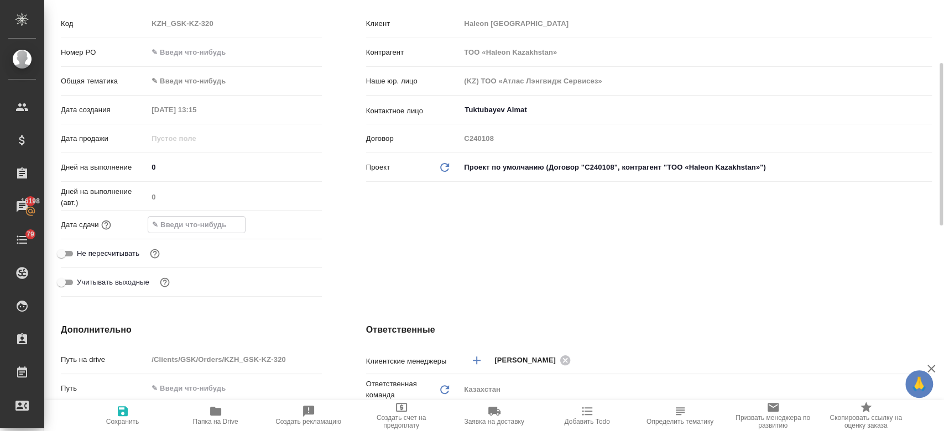
click at [206, 222] on input "text" at bounding box center [196, 225] width 97 height 16
click at [285, 223] on icon "button" at bounding box center [289, 224] width 13 height 13
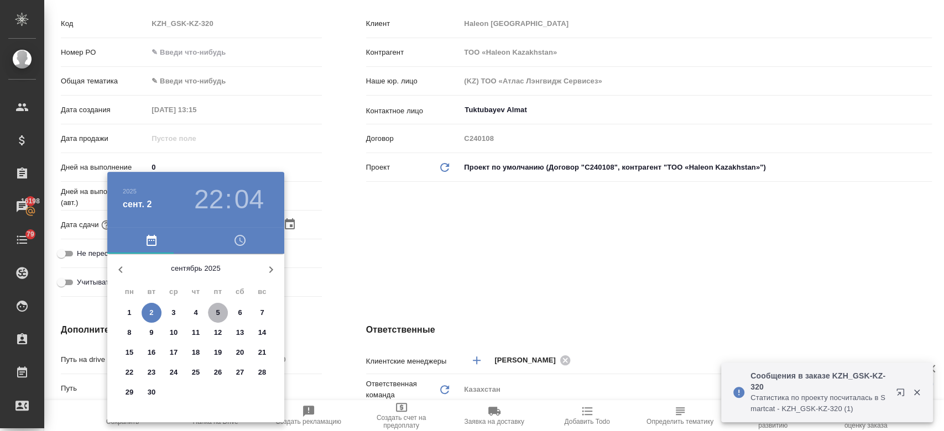
click at [211, 312] on span "5" at bounding box center [218, 312] width 20 height 11
type input "05.09.2025 22:04"
type textarea "x"
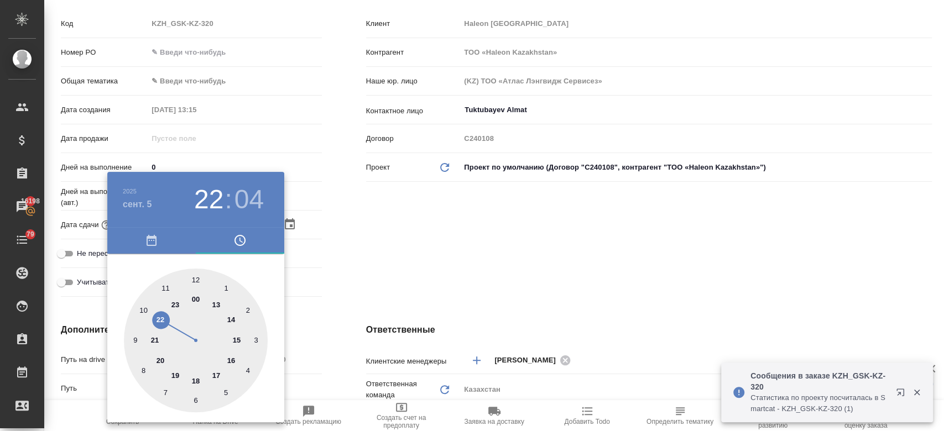
click at [193, 278] on div at bounding box center [196, 341] width 144 height 144
type input "05.09.2025 12:04"
type textarea "x"
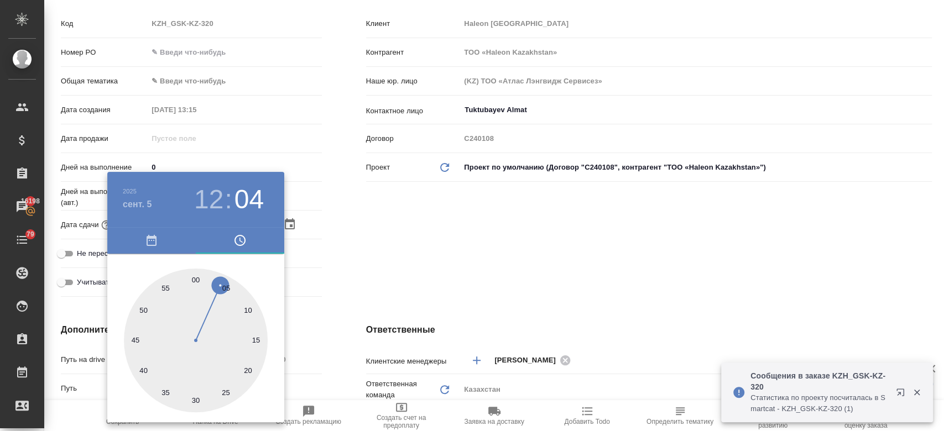
click at [193, 278] on div at bounding box center [196, 341] width 144 height 144
type input "05.09.2025 12:00"
type textarea "x"
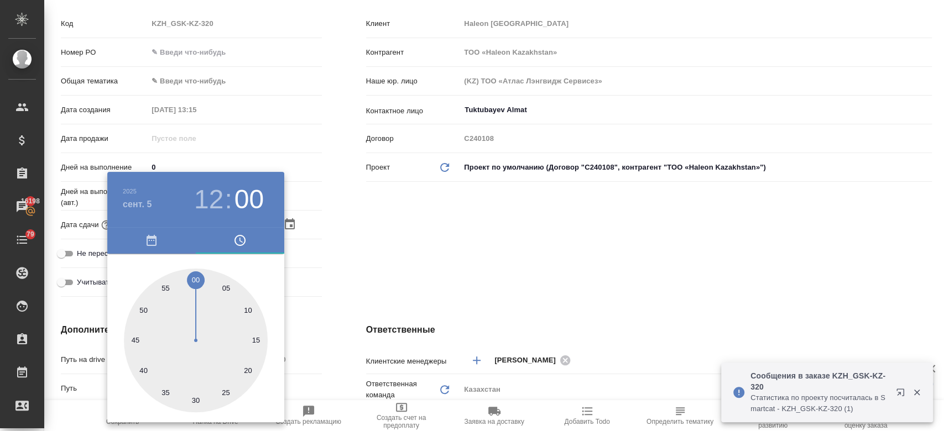
click at [367, 250] on div at bounding box center [472, 215] width 944 height 431
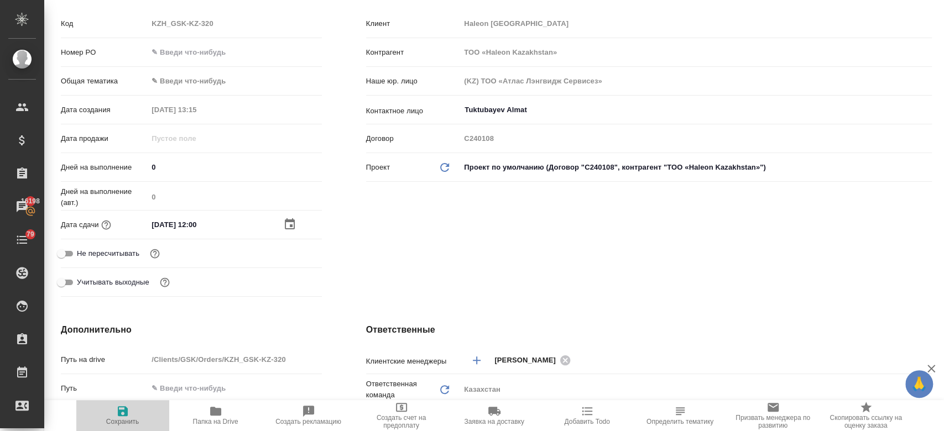
click at [123, 405] on icon "button" at bounding box center [122, 411] width 13 height 13
type textarea "x"
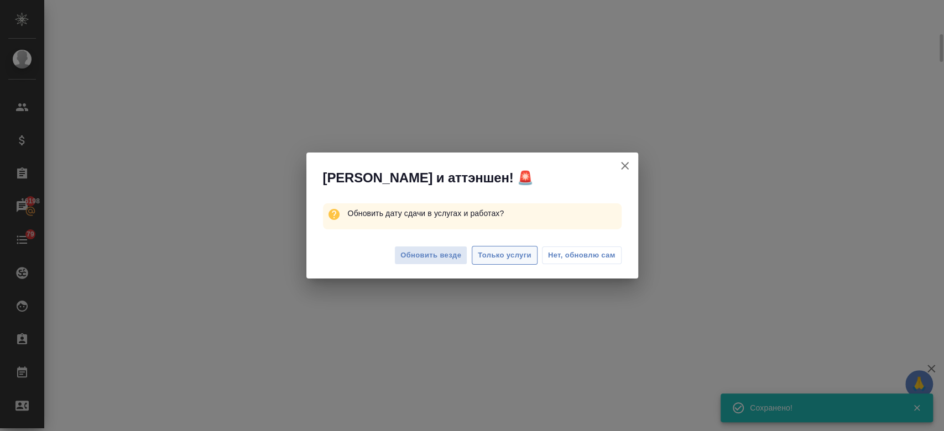
select select "RU"
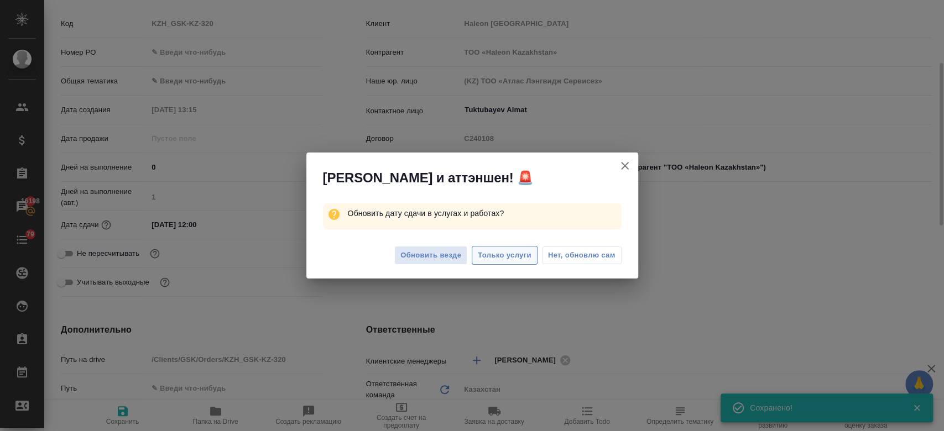
type textarea "x"
click at [511, 254] on span "Только услуги" at bounding box center [505, 255] width 54 height 13
type textarea "x"
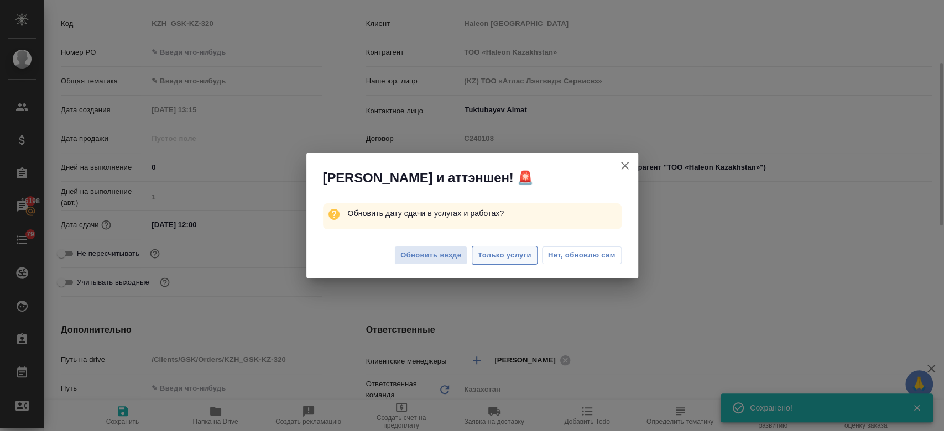
type textarea "x"
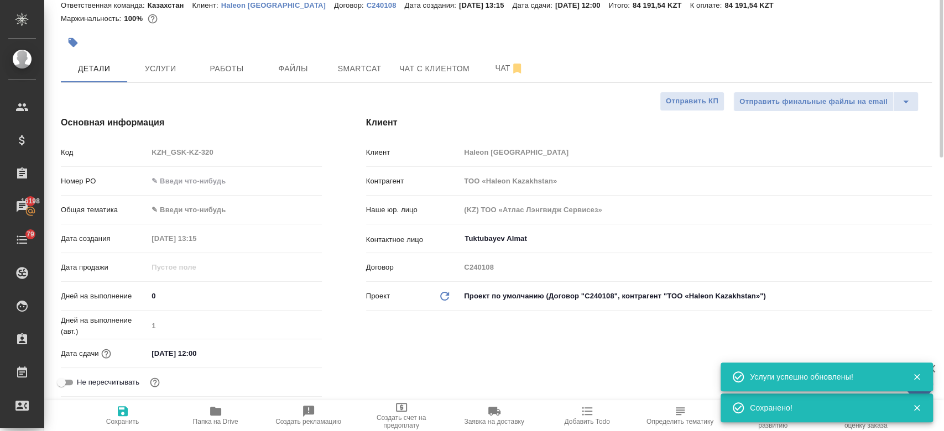
scroll to position [0, 0]
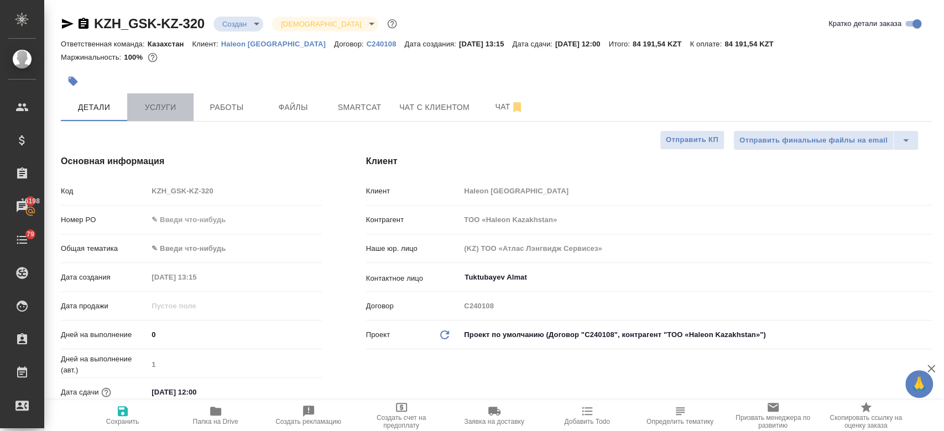
click at [181, 104] on span "Услуги" at bounding box center [160, 108] width 53 height 14
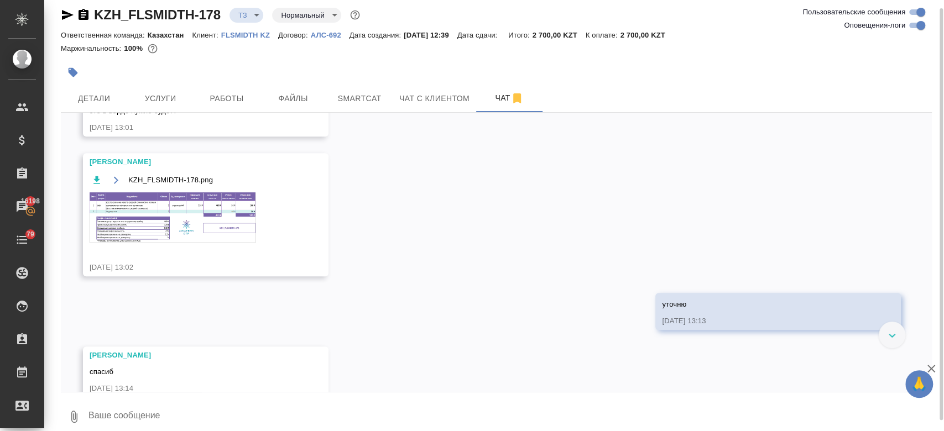
scroll to position [334, 0]
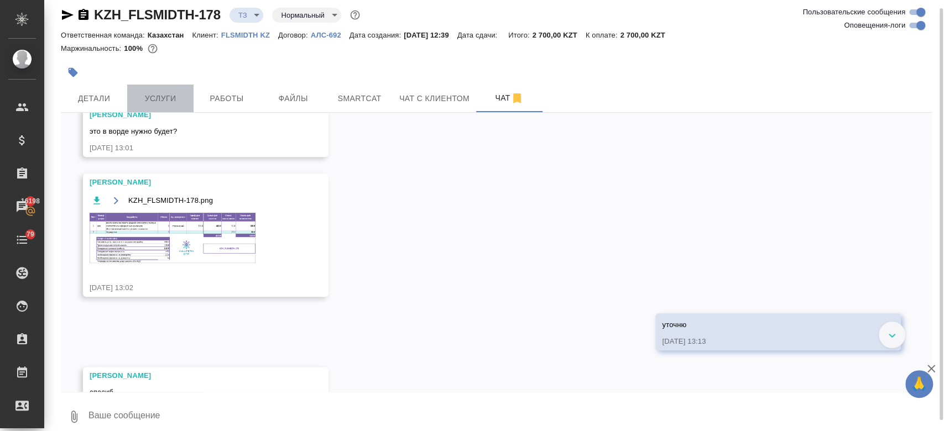
click at [175, 103] on span "Услуги" at bounding box center [160, 99] width 53 height 14
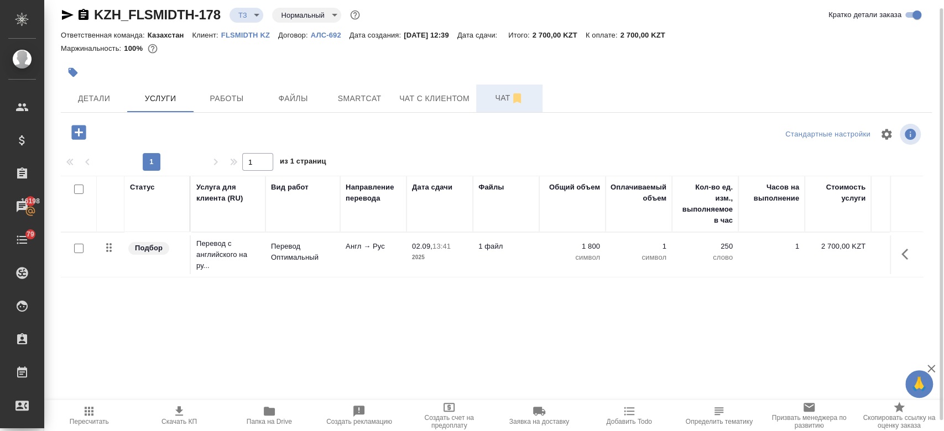
click at [504, 95] on span "Чат" at bounding box center [509, 98] width 53 height 14
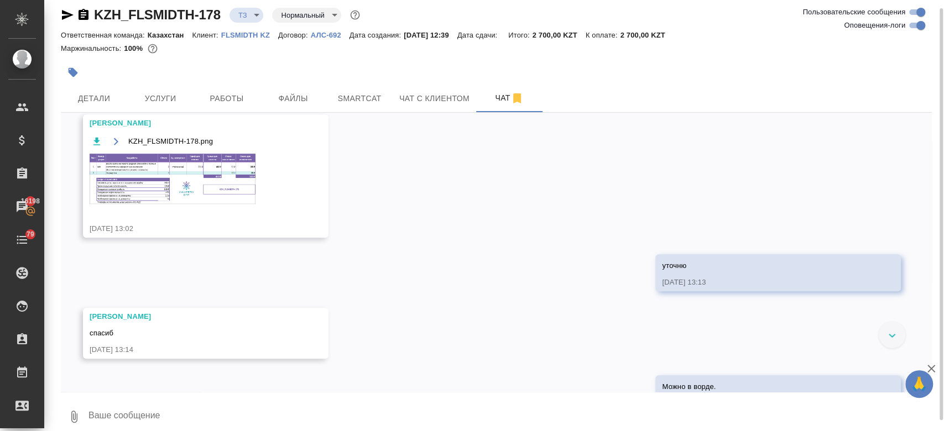
scroll to position [388, 0]
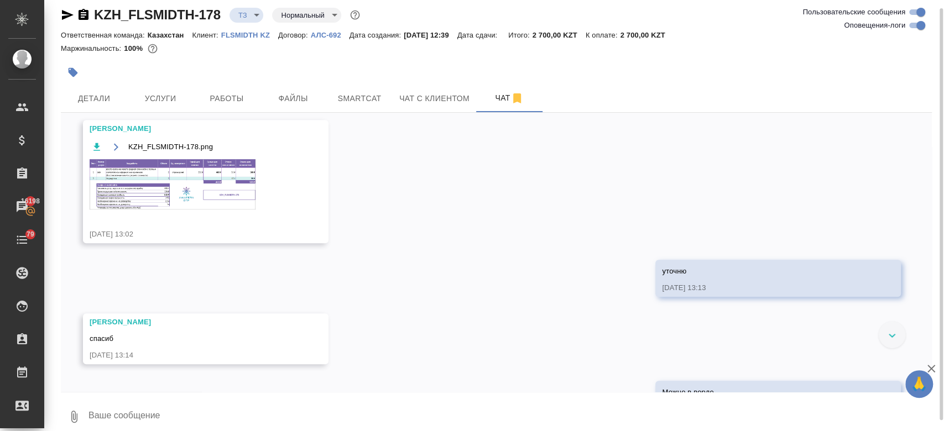
click at [186, 174] on img at bounding box center [173, 184] width 166 height 50
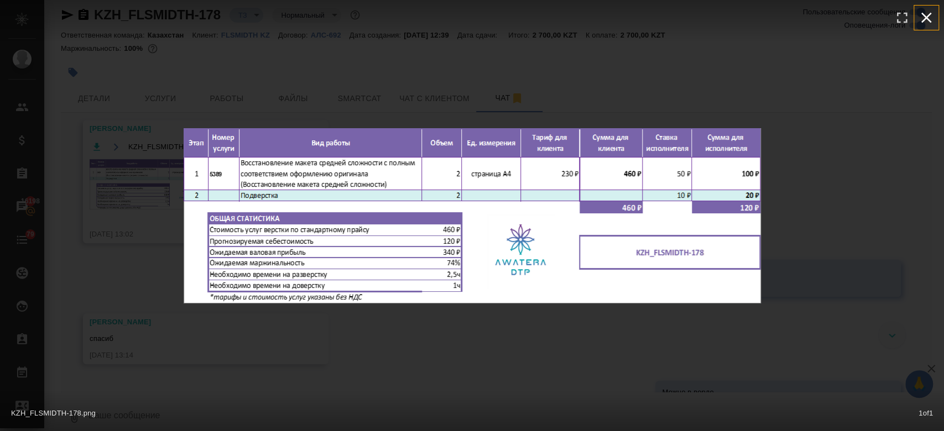
click at [928, 19] on icon "button" at bounding box center [926, 18] width 11 height 11
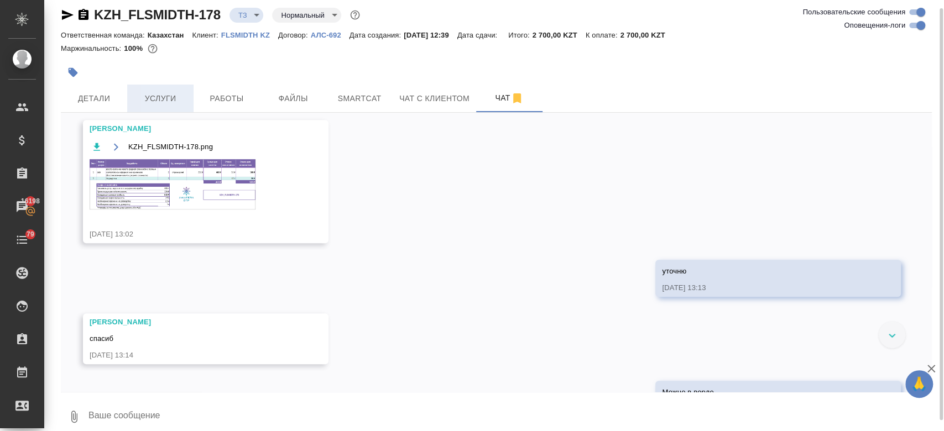
click at [164, 100] on span "Услуги" at bounding box center [160, 99] width 53 height 14
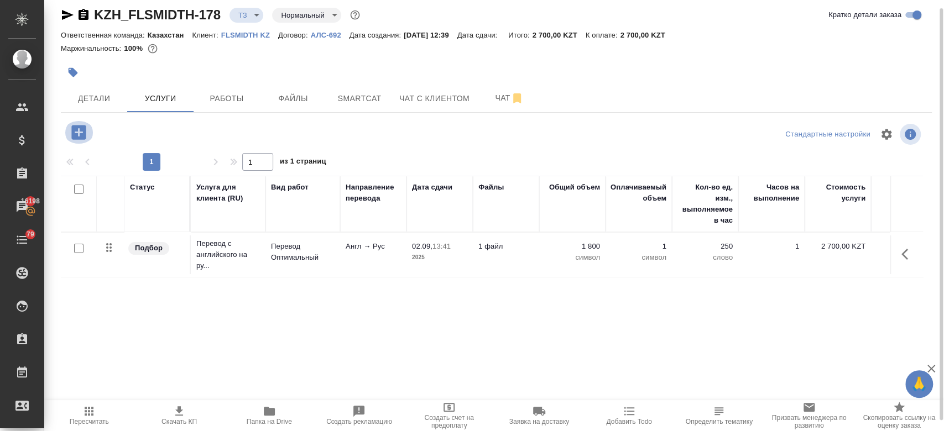
click at [84, 133] on icon "button" at bounding box center [78, 132] width 14 height 14
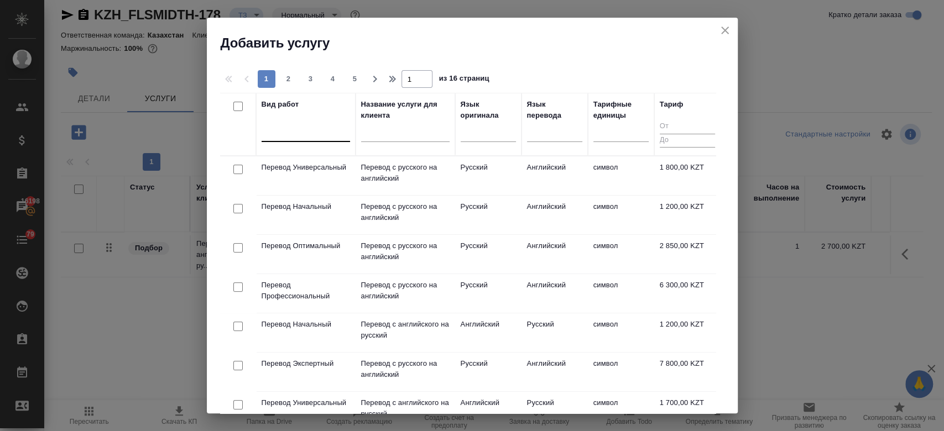
click at [299, 137] on div at bounding box center [305, 131] width 88 height 16
type input "c"
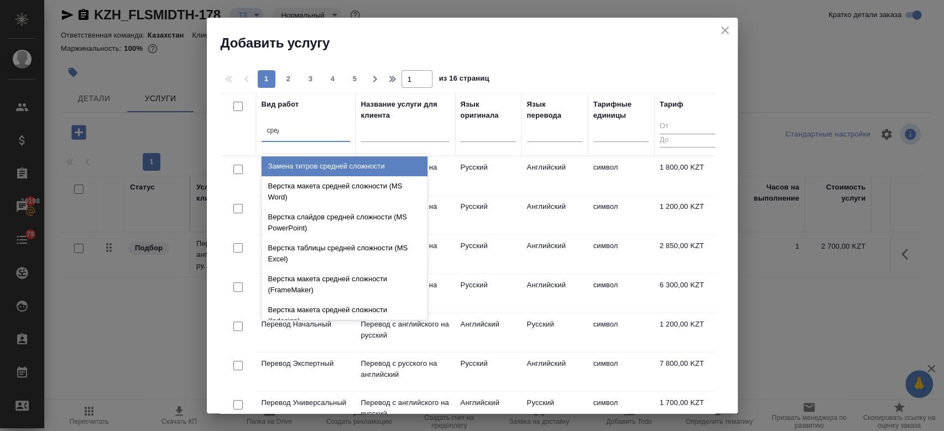
type input "средн"
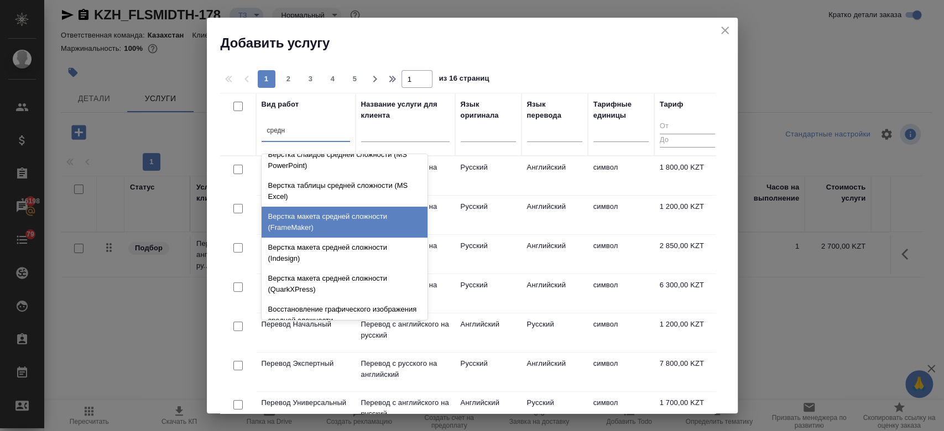
scroll to position [117, 0]
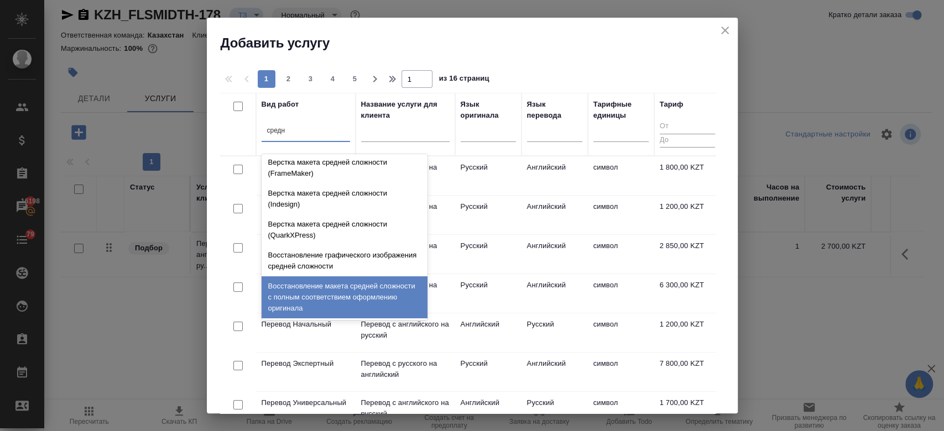
click at [334, 297] on div "Восстановление макета средней сложности с полным соответствием оформлению ориги…" at bounding box center [344, 297] width 166 height 42
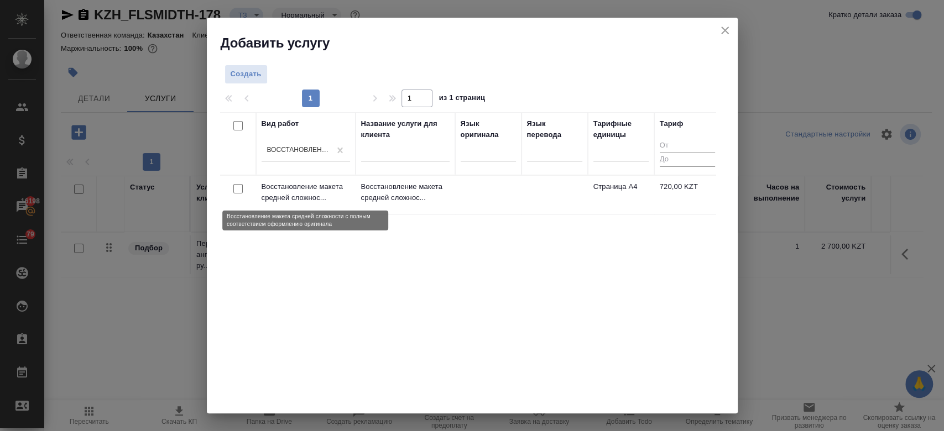
click at [288, 201] on p "Восстановление макета средней сложнос..." at bounding box center [305, 192] width 88 height 22
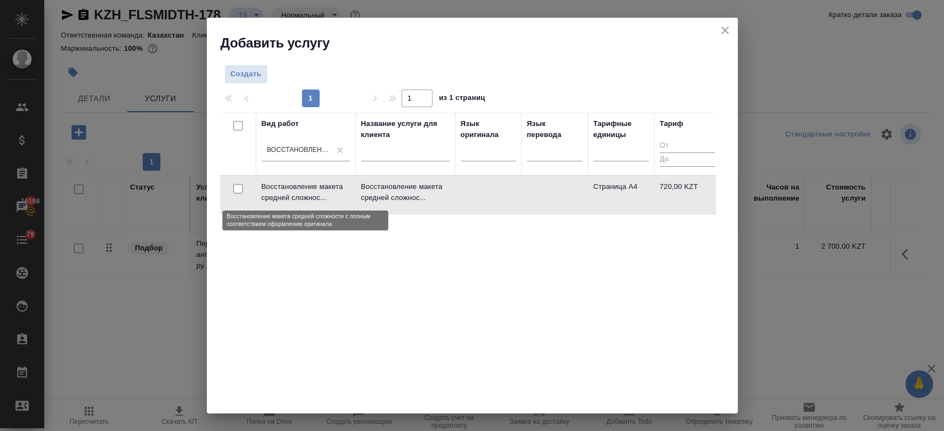
click at [288, 201] on p "Восстановление макета средней сложнос..." at bounding box center [305, 192] width 88 height 22
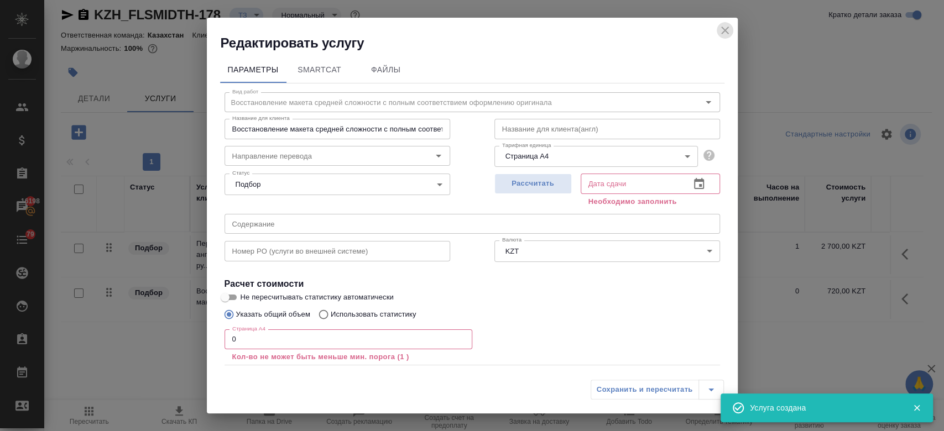
click at [725, 29] on icon "close" at bounding box center [725, 31] width 8 height 8
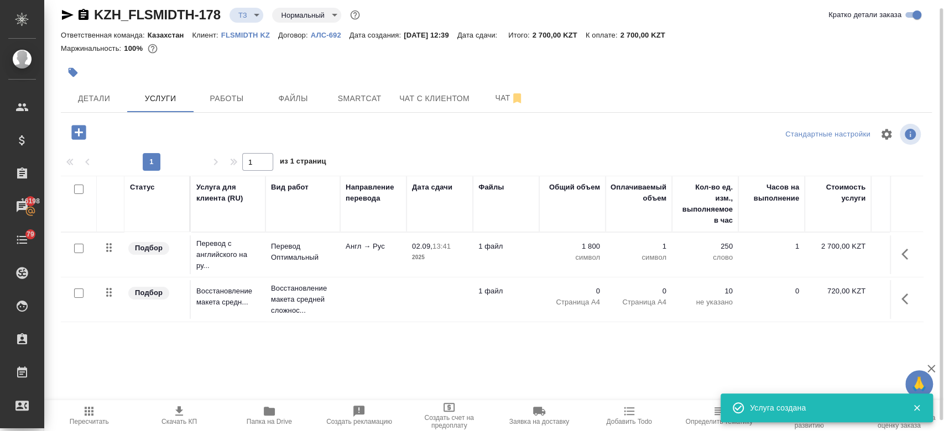
click at [263, 417] on icon "button" at bounding box center [269, 411] width 13 height 13
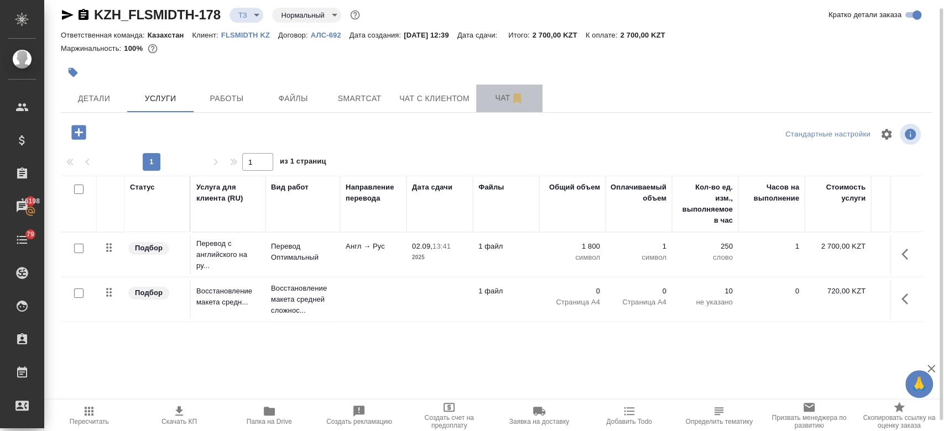
click at [493, 97] on span "Чат" at bounding box center [509, 98] width 53 height 14
click at [239, 317] on div "KZH_FLSMIDTH-178 ТЗ tz Нормальный normal Кратко детали заказа Ответственная ком…" at bounding box center [496, 216] width 883 height 451
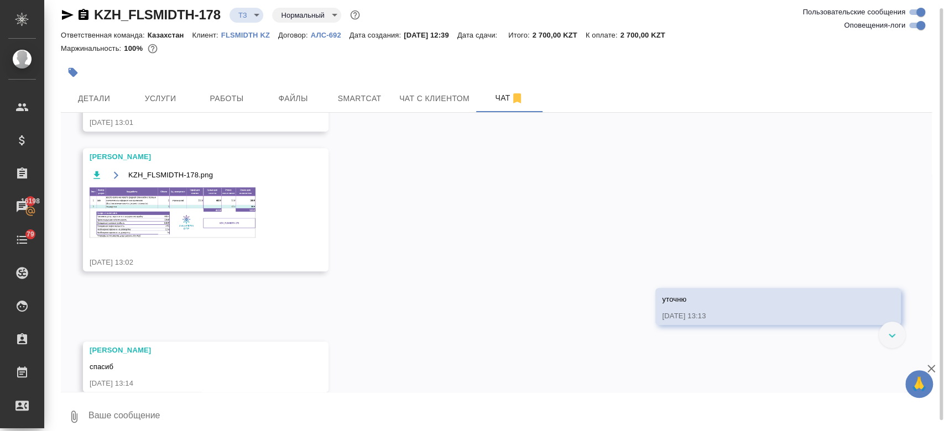
scroll to position [359, 0]
click at [205, 201] on img at bounding box center [173, 213] width 166 height 50
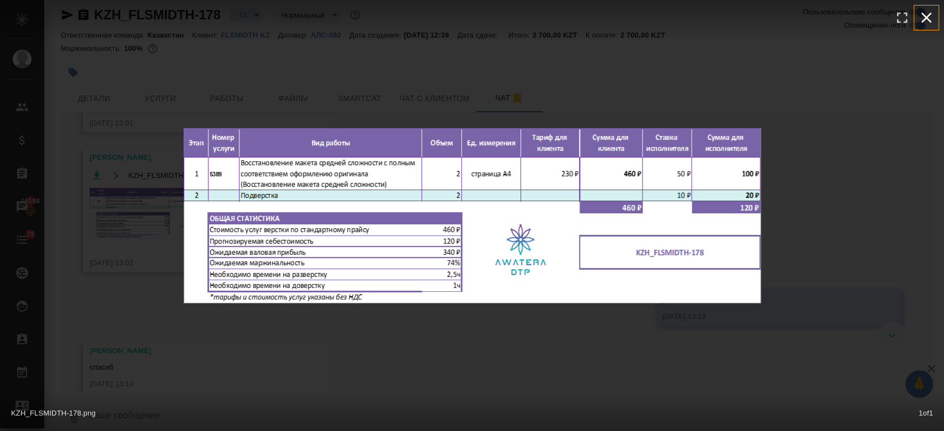
click at [930, 11] on icon "button" at bounding box center [926, 18] width 18 height 18
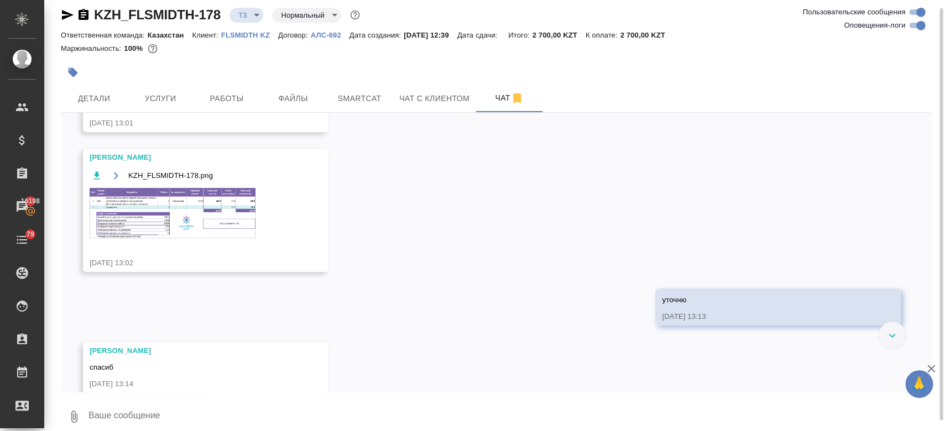
click at [229, 184] on div "KZH_FLSMIDTH-178.png" at bounding box center [190, 210] width 200 height 83
click at [223, 189] on img at bounding box center [173, 213] width 166 height 50
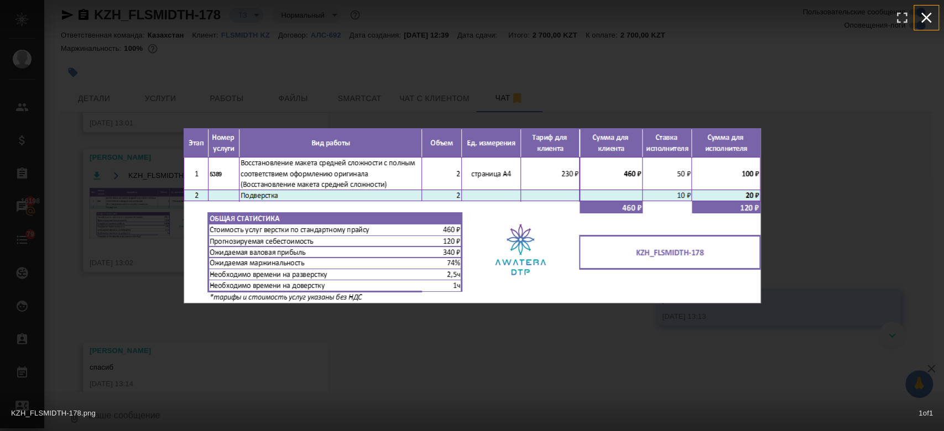
click at [927, 19] on icon "button" at bounding box center [926, 18] width 11 height 11
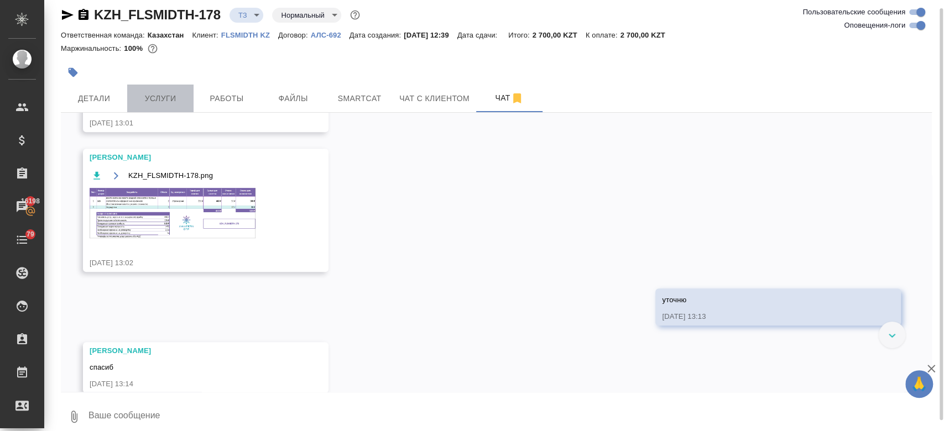
click at [172, 92] on span "Услуги" at bounding box center [160, 99] width 53 height 14
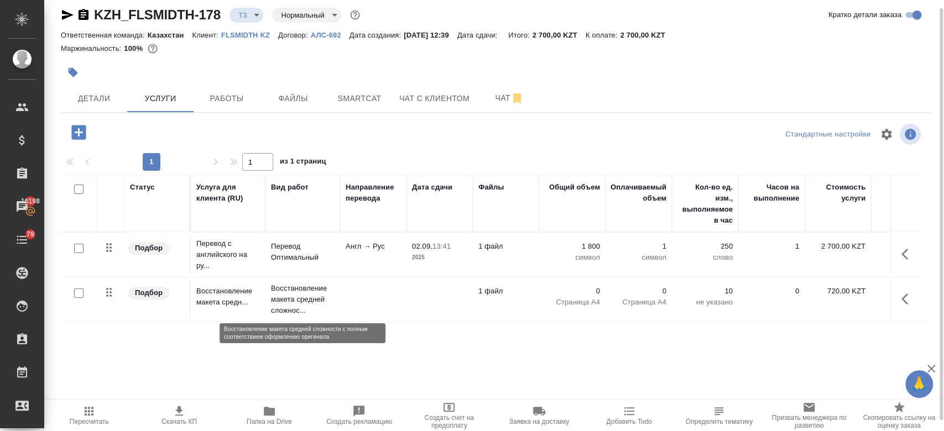
click at [296, 302] on p "Восстановление макета средней сложнос..." at bounding box center [303, 299] width 64 height 33
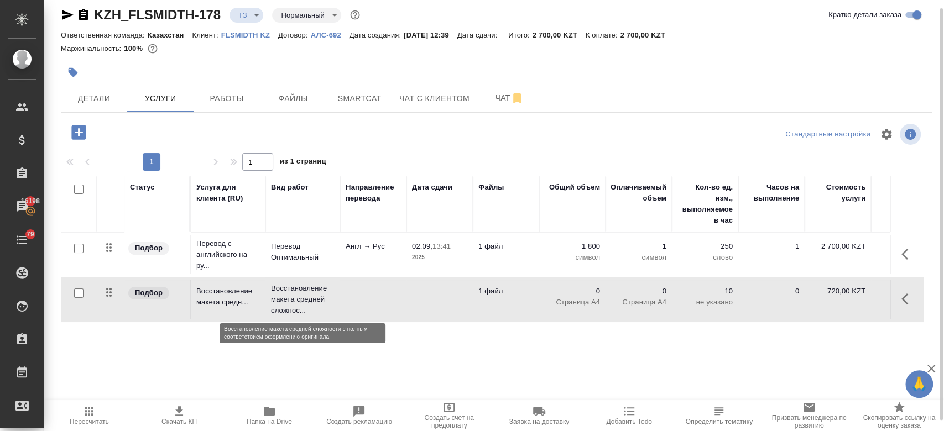
click at [296, 302] on p "Восстановление макета средней сложнос..." at bounding box center [303, 299] width 64 height 33
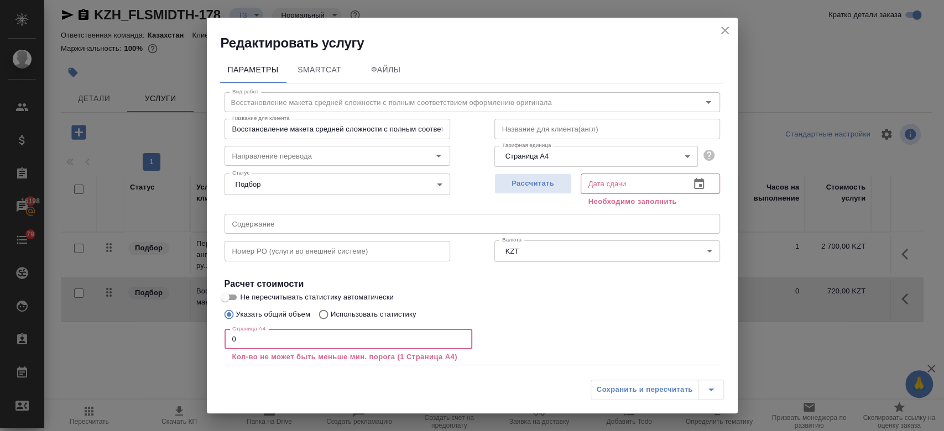
click at [279, 339] on input "0" at bounding box center [348, 339] width 248 height 20
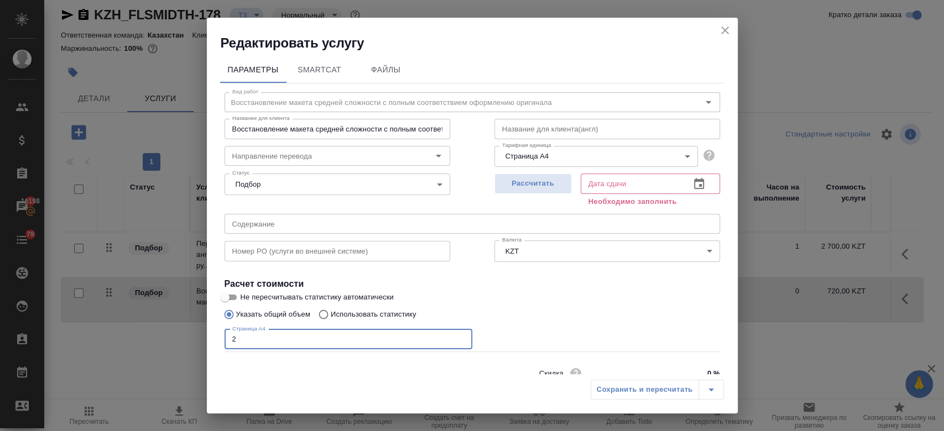
scroll to position [48, 0]
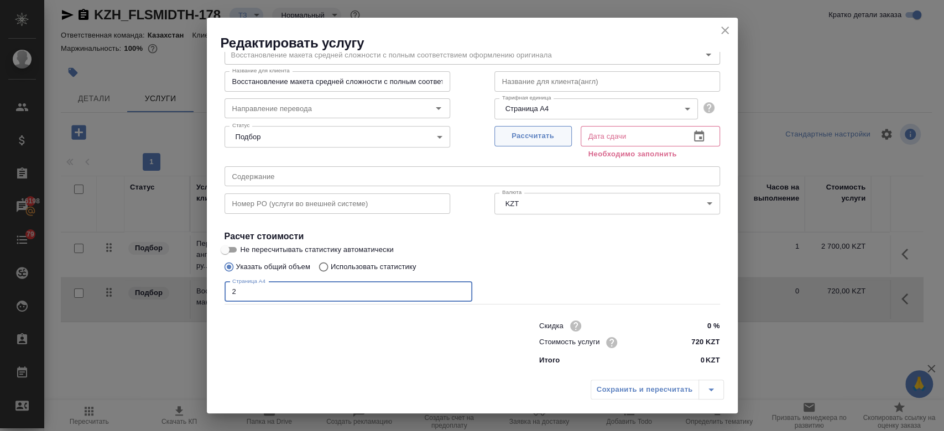
type input "2"
click at [536, 142] on span "Рассчитать" at bounding box center [532, 136] width 65 height 13
type input "03.09.2025 10:12"
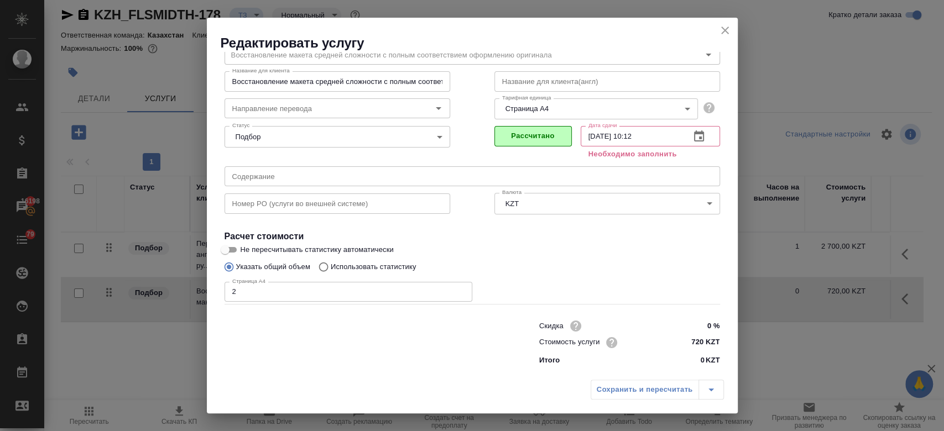
scroll to position [35, 0]
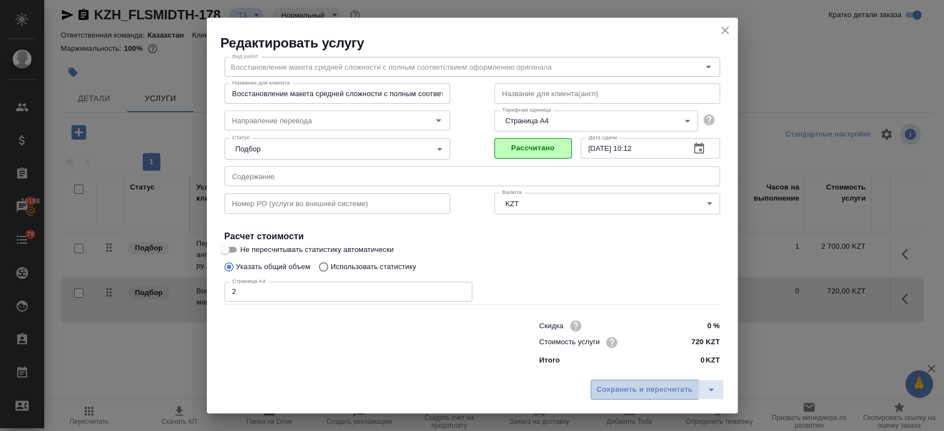
click at [657, 391] on span "Сохранить и пересчитать" at bounding box center [645, 390] width 96 height 13
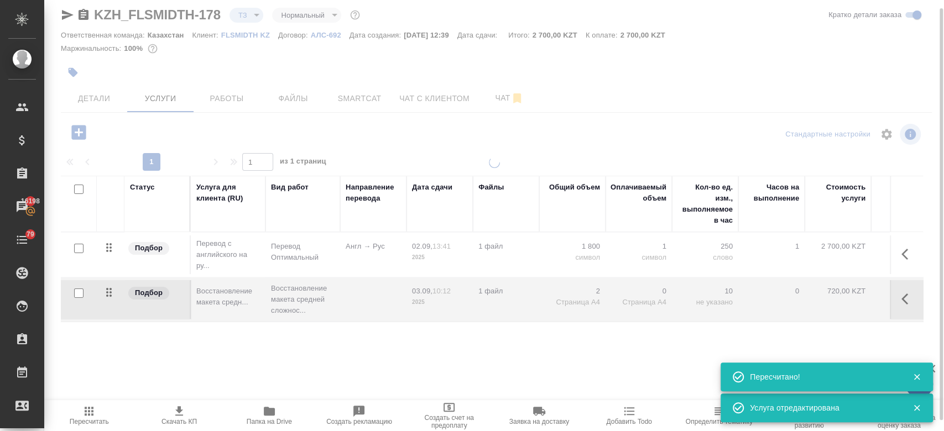
type input "new"
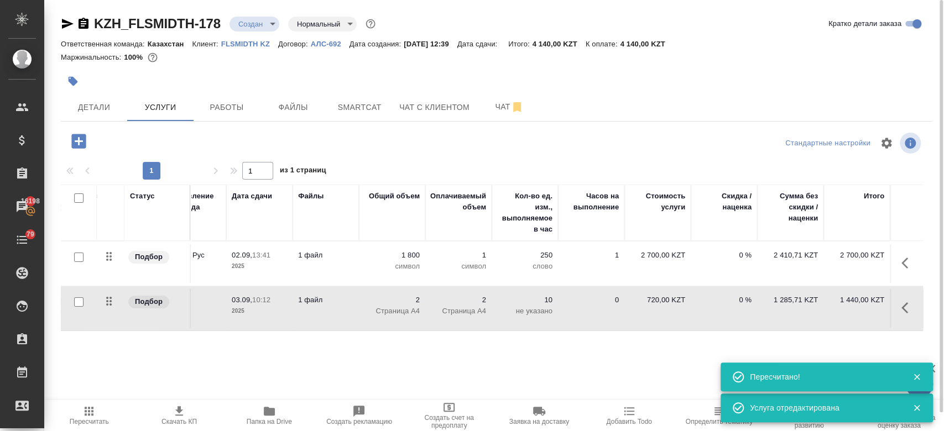
scroll to position [0, 0]
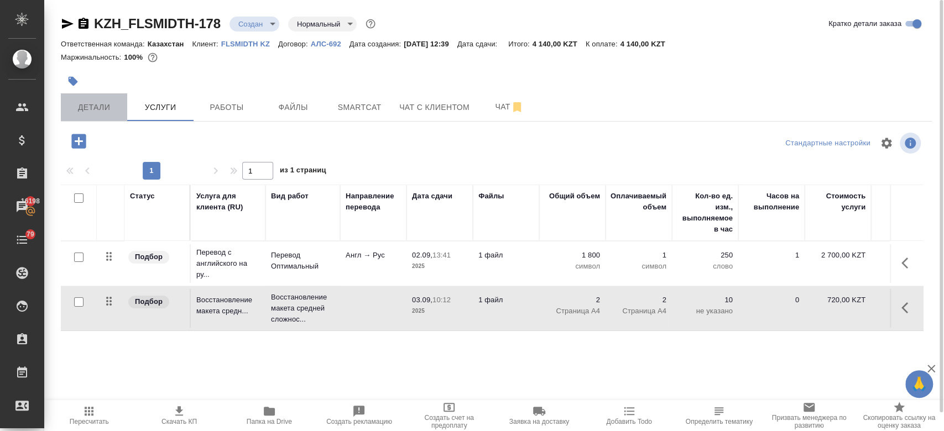
click at [106, 101] on span "Детали" at bounding box center [93, 108] width 53 height 14
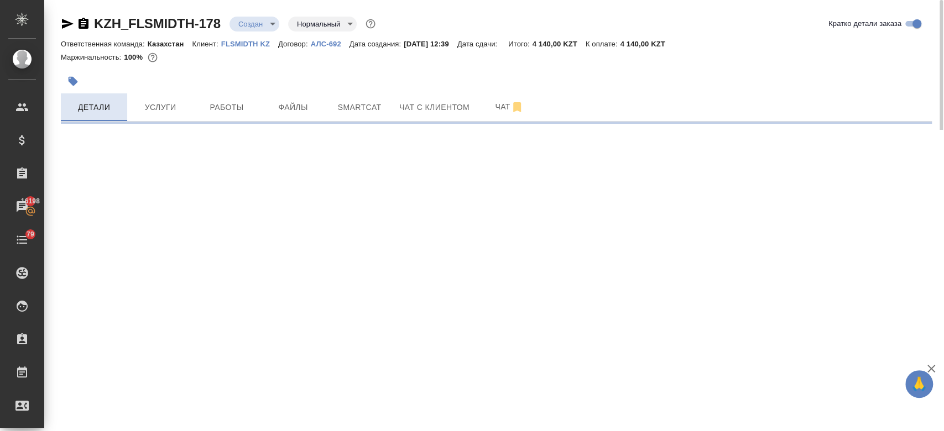
select select "RU"
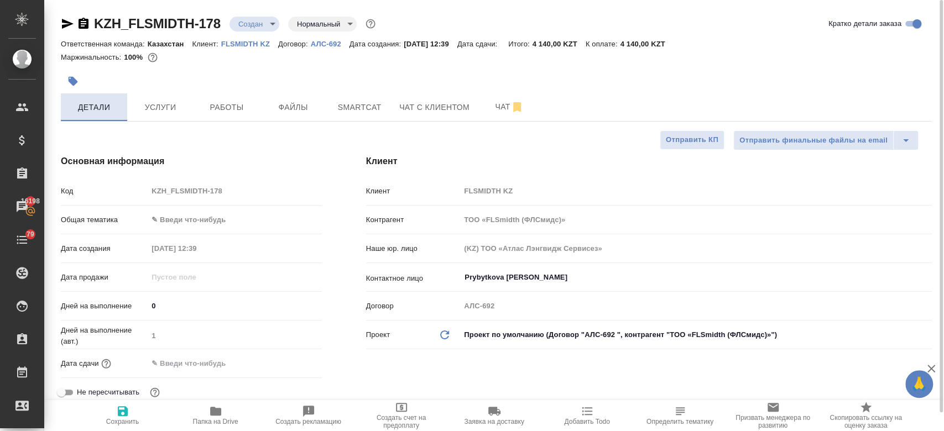
type textarea "x"
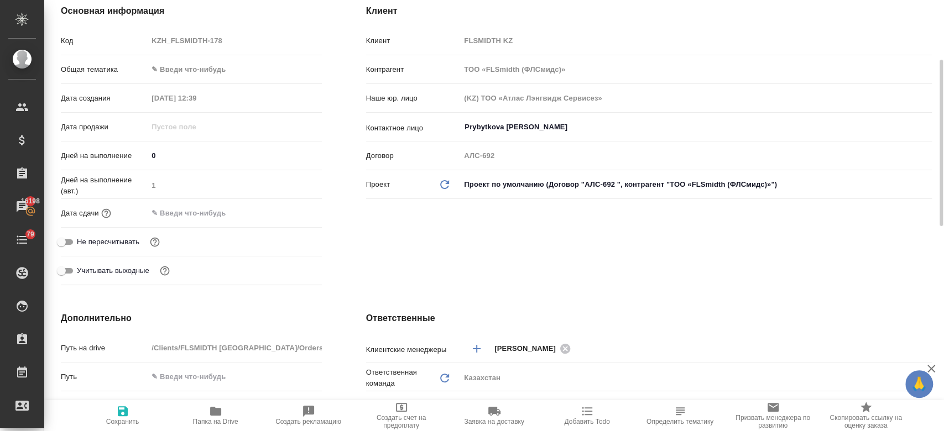
scroll to position [151, 0]
click at [196, 213] on input "text" at bounding box center [196, 212] width 97 height 16
click at [285, 215] on icon "button" at bounding box center [290, 211] width 10 height 11
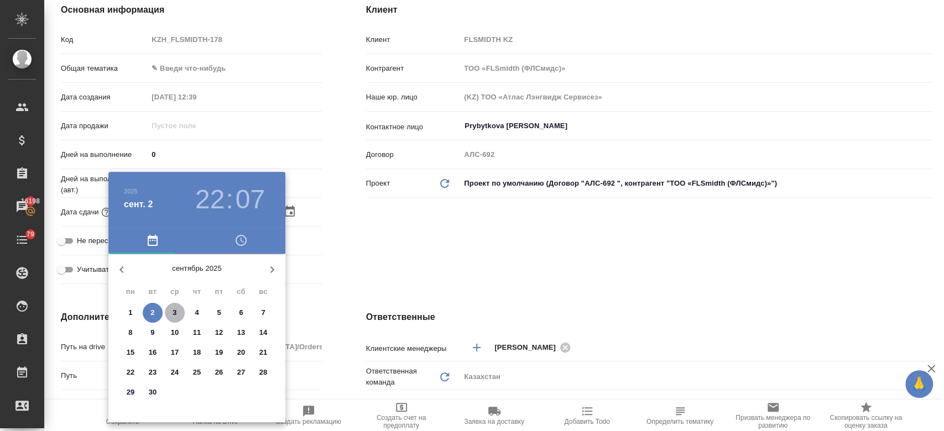
click at [179, 310] on span "3" at bounding box center [175, 312] width 20 height 11
type input "03.09.2025 22:07"
type textarea "x"
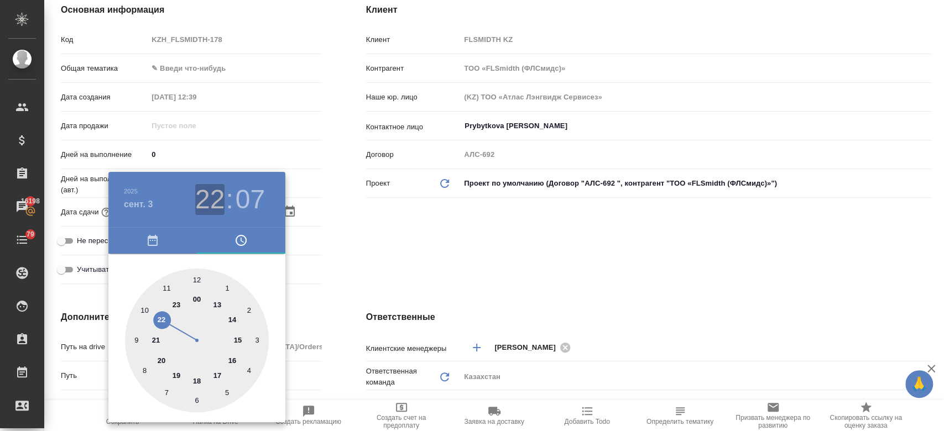
click at [219, 201] on h3 "22" at bounding box center [209, 199] width 29 height 31
click at [228, 323] on div at bounding box center [197, 341] width 144 height 144
type input "03.09.2025 14:07"
type textarea "x"
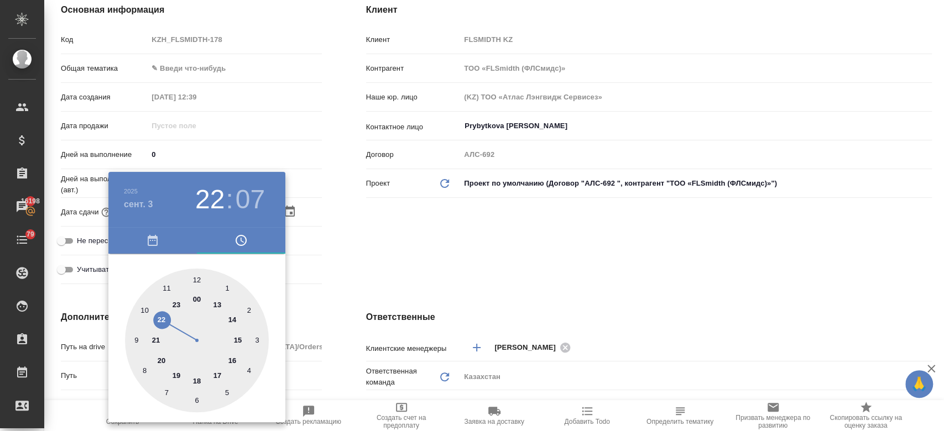
type textarea "x"
click at [192, 275] on div at bounding box center [197, 341] width 144 height 144
type input "03.09.2025 14:59"
type textarea "x"
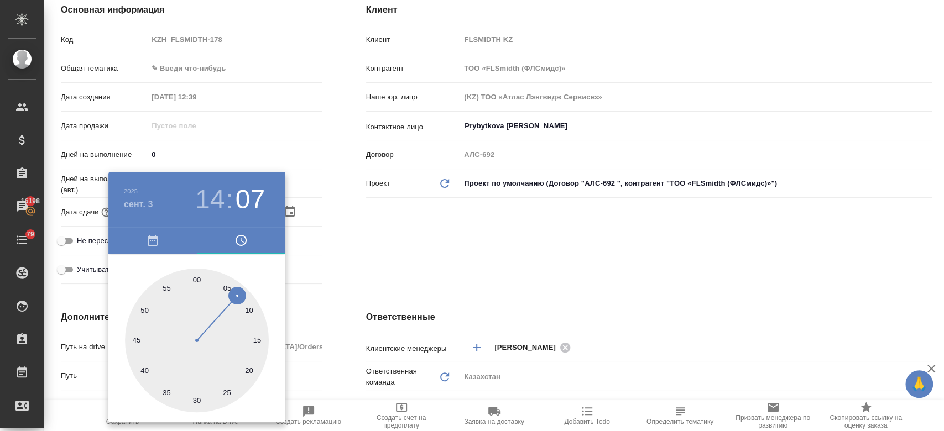
type textarea "x"
click at [191, 279] on div at bounding box center [197, 341] width 144 height 144
type textarea "x"
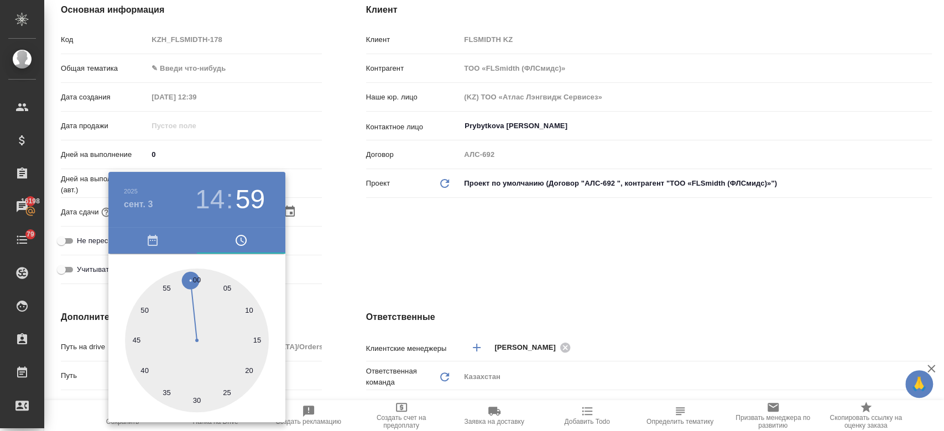
click at [196, 281] on div at bounding box center [197, 341] width 144 height 144
type input "03.09.2025 14:00"
type textarea "x"
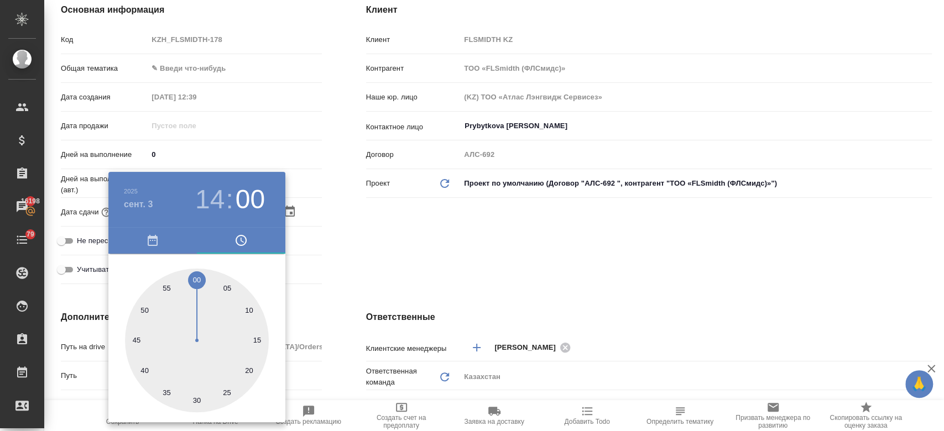
click at [365, 259] on div at bounding box center [472, 215] width 944 height 431
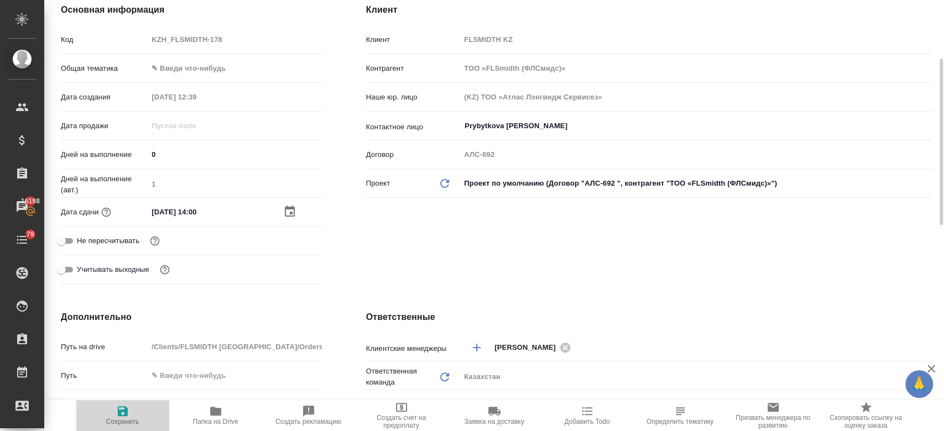
click at [122, 420] on span "Сохранить" at bounding box center [122, 422] width 33 height 8
type textarea "x"
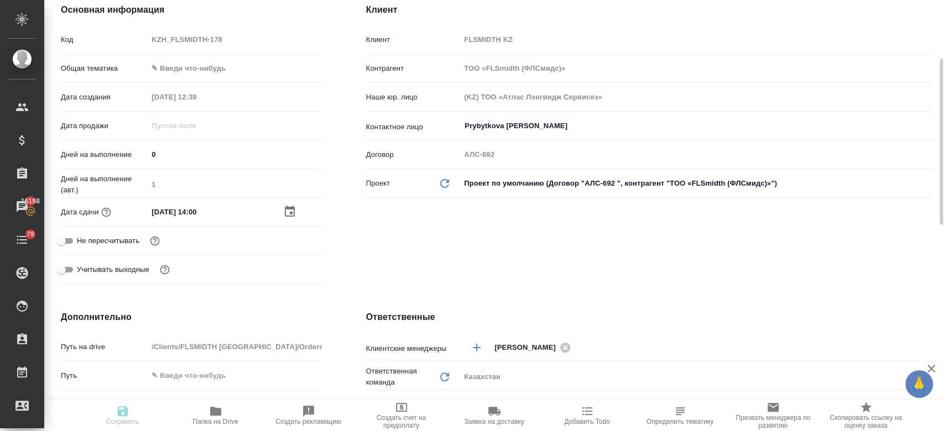
type textarea "x"
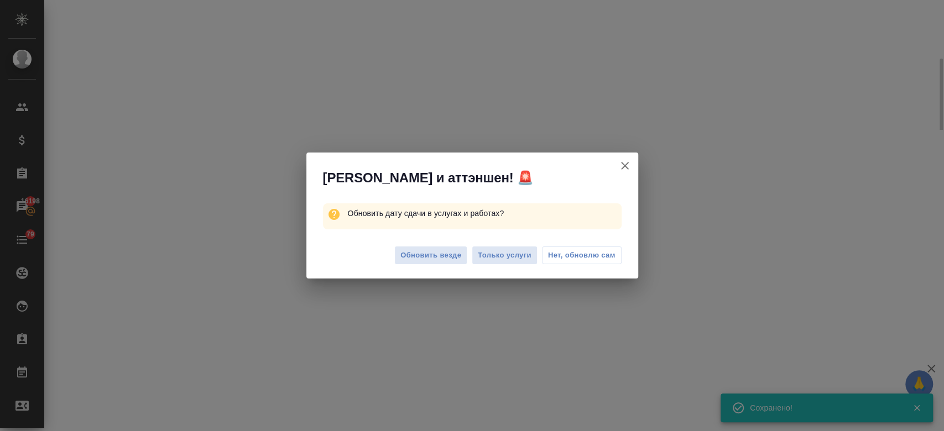
select select "RU"
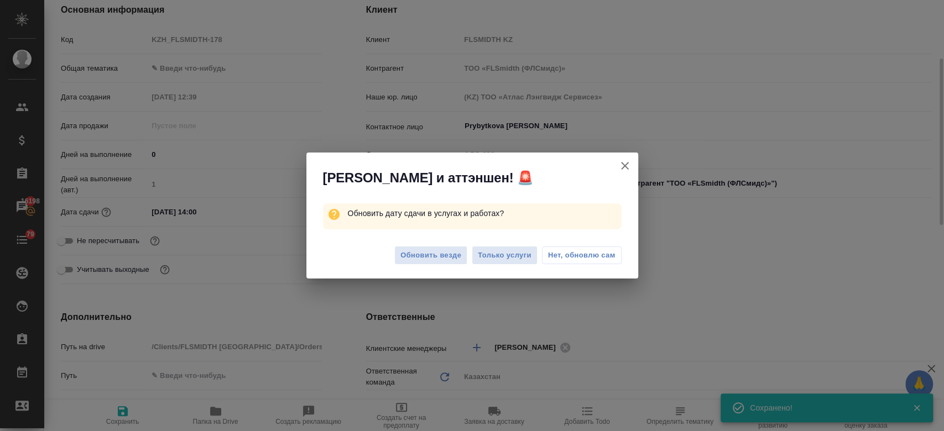
type textarea "x"
click at [495, 261] on span "Только услуги" at bounding box center [505, 255] width 54 height 13
type textarea "x"
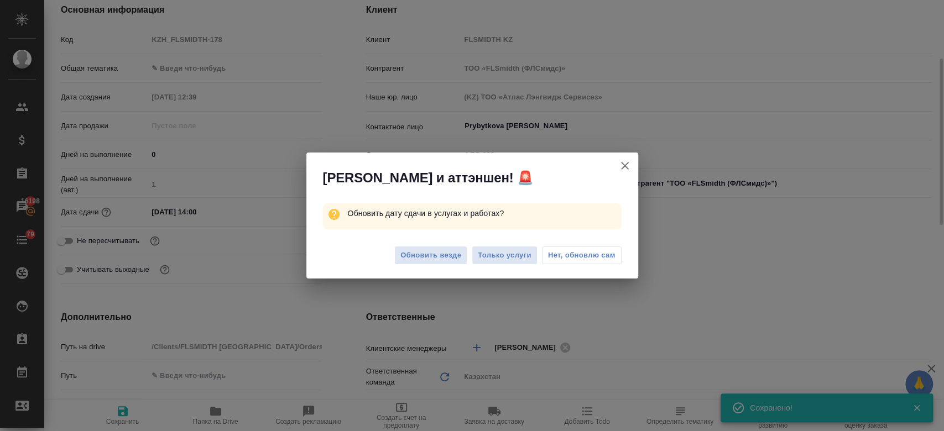
type textarea "x"
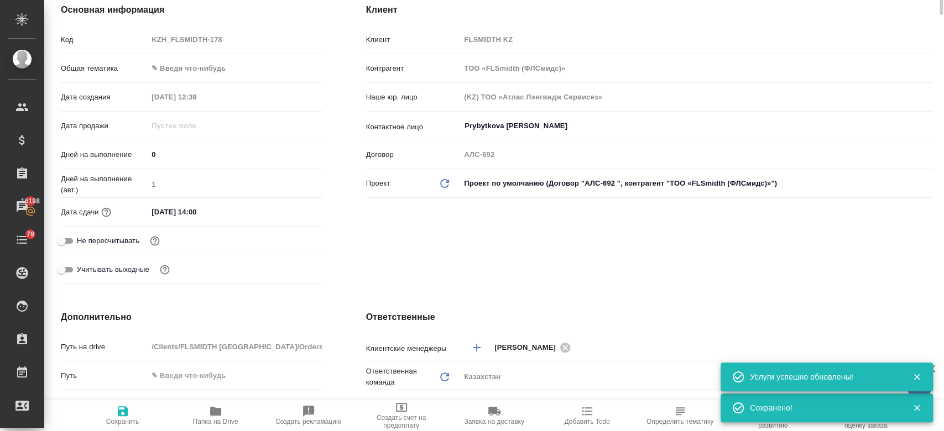
scroll to position [0, 0]
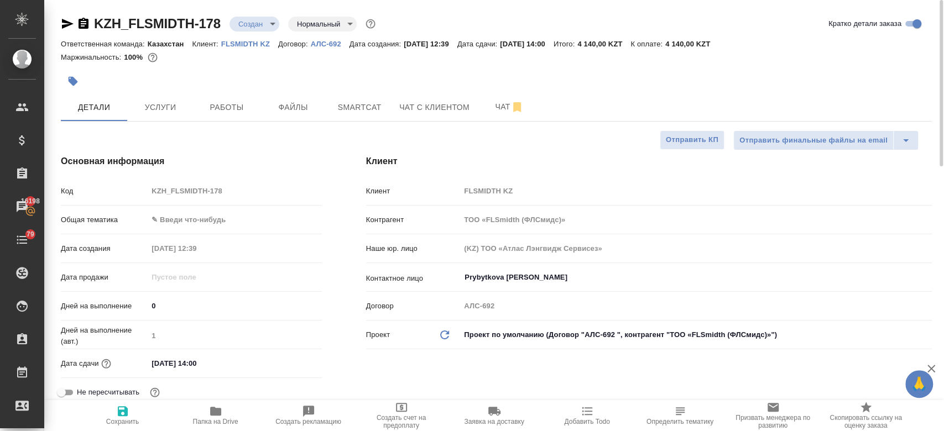
type textarea "x"
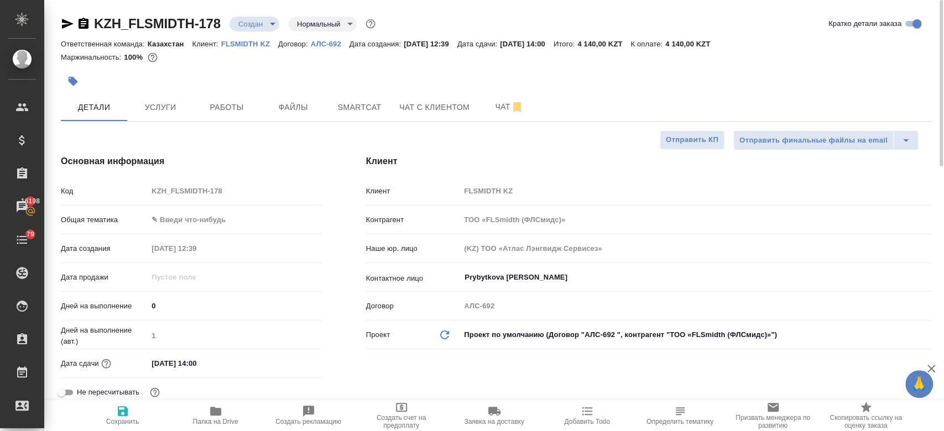
type textarea "x"
click at [483, 70] on div at bounding box center [351, 81] width 580 height 24
type textarea "x"
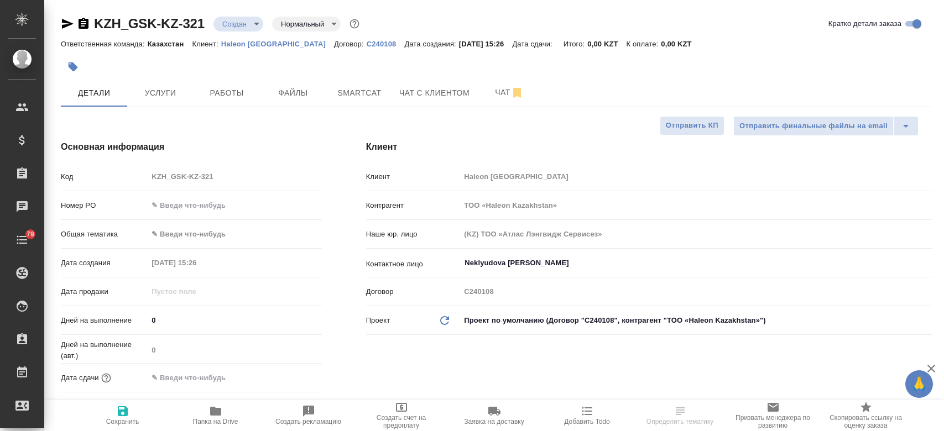
select select "RU"
click at [305, 59] on div at bounding box center [351, 67] width 580 height 24
click at [287, 77] on div at bounding box center [351, 67] width 580 height 24
click at [487, 98] on span "Чат" at bounding box center [509, 93] width 53 height 14
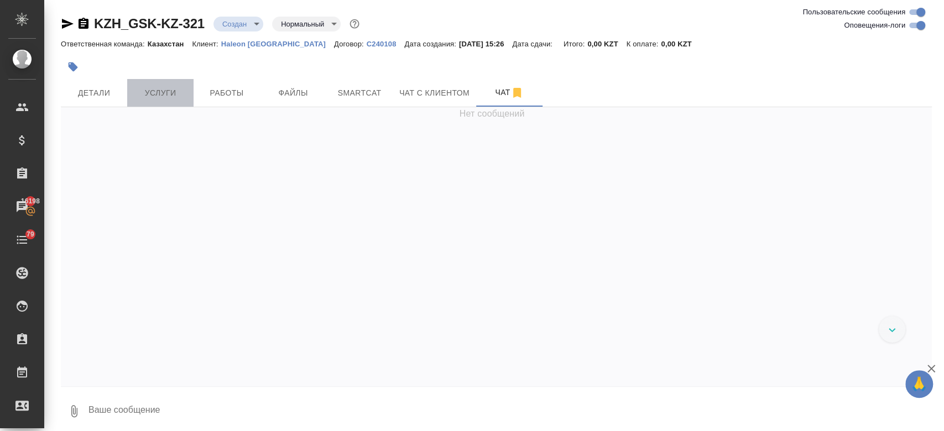
click at [175, 83] on button "Услуги" at bounding box center [160, 93] width 66 height 28
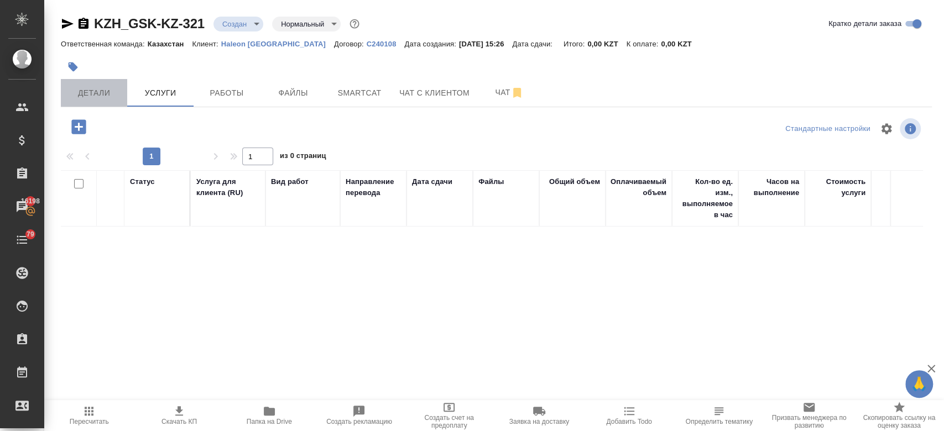
click at [99, 87] on span "Детали" at bounding box center [93, 93] width 53 height 14
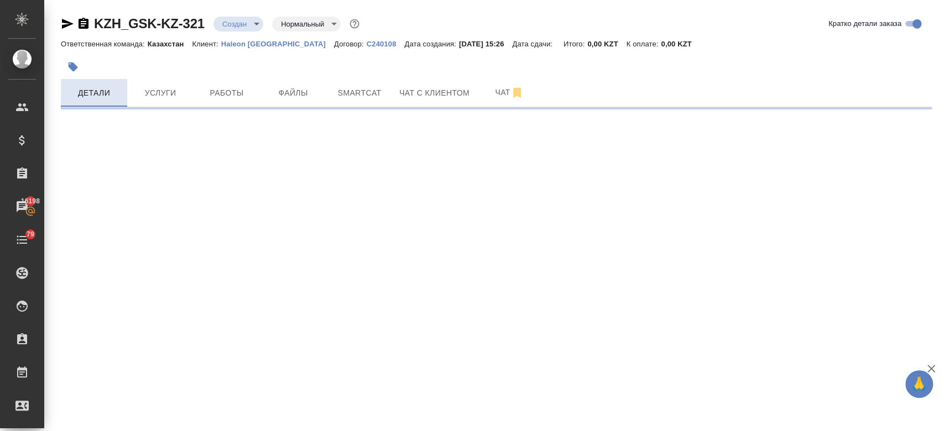
select select "RU"
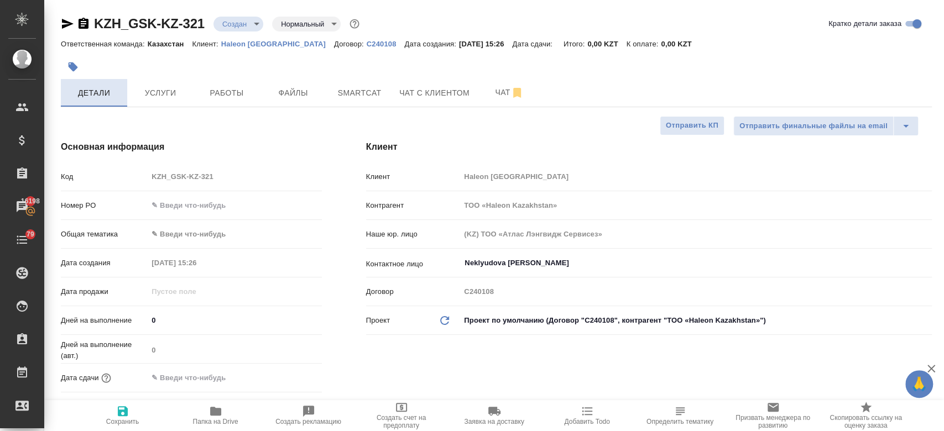
type textarea "x"
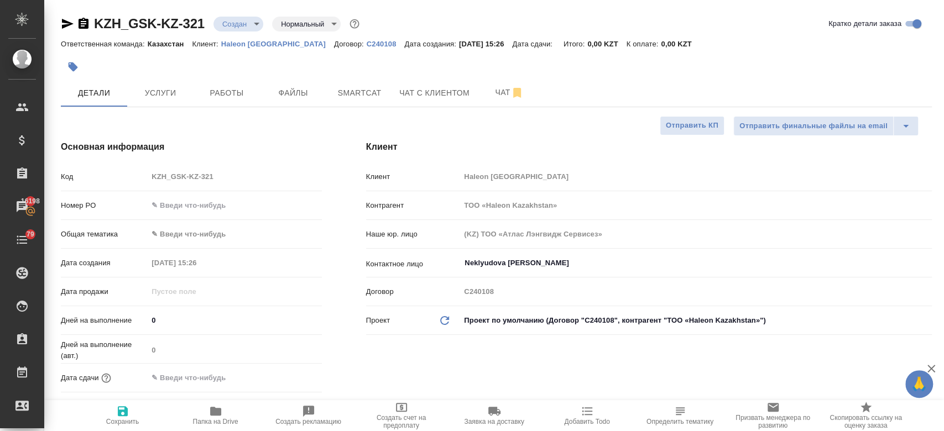
type textarea "x"
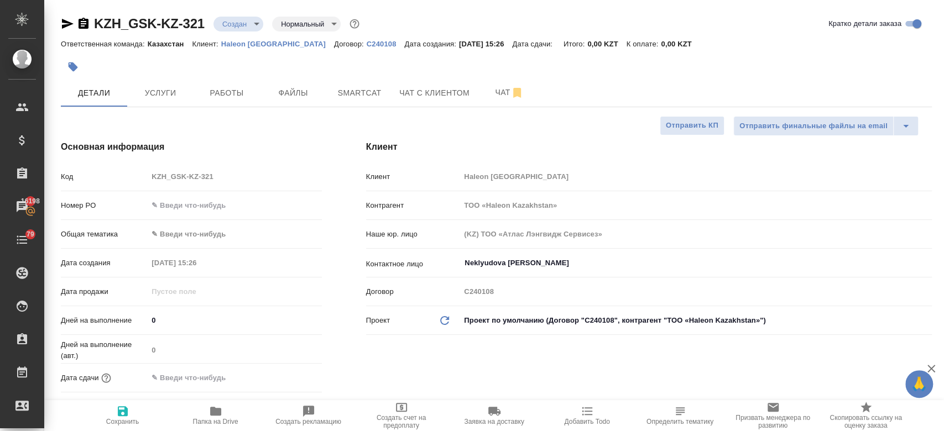
type textarea "x"
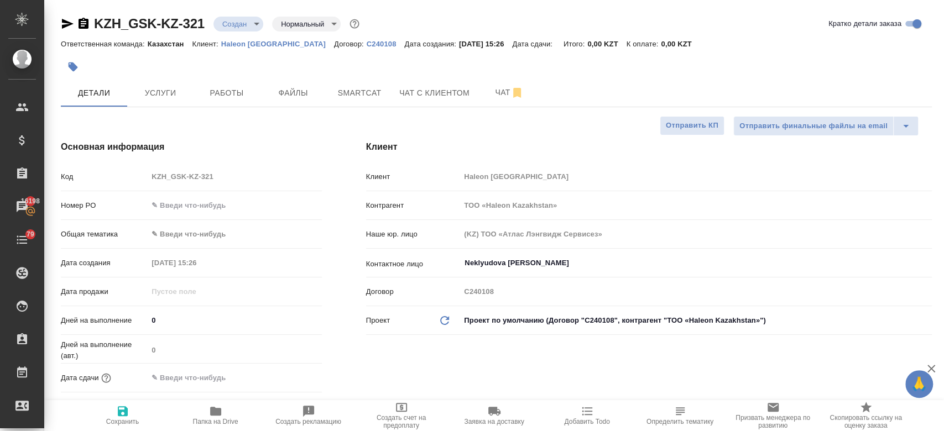
type textarea "x"
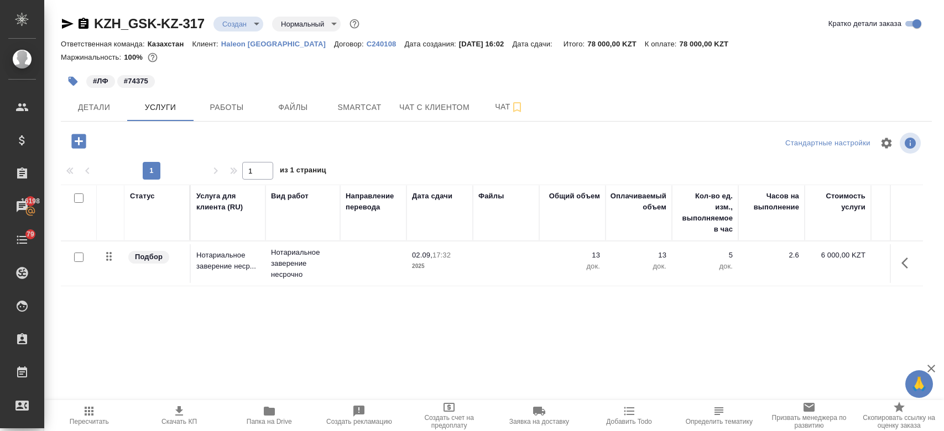
click at [226, 81] on div "#ЛФ #74375" at bounding box center [351, 81] width 580 height 24
